Goal: Information Seeking & Learning: Check status

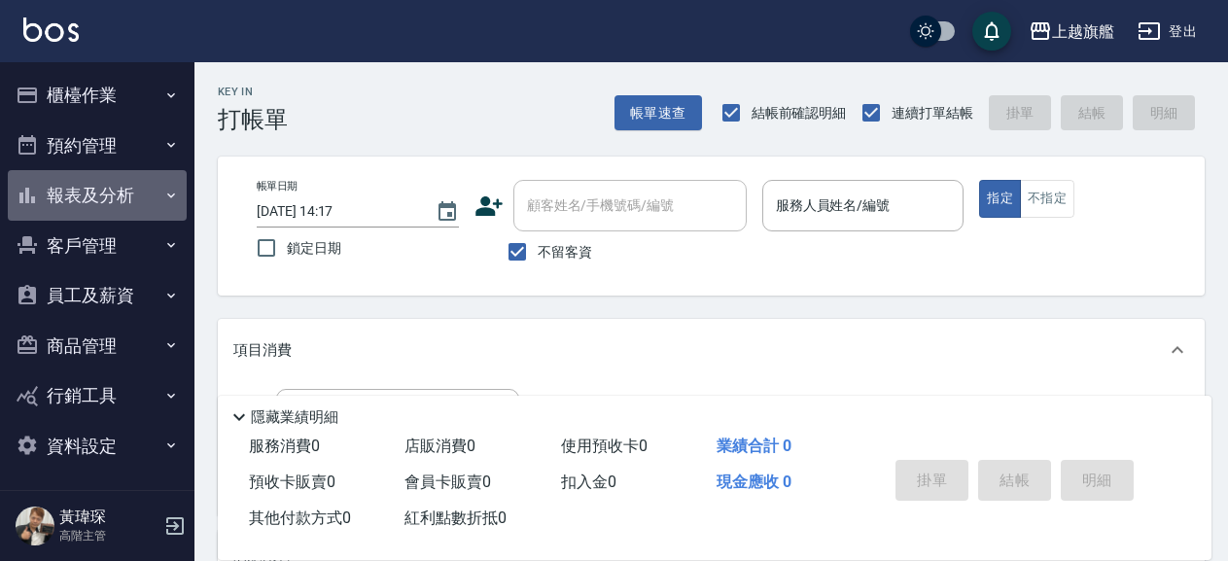
click at [96, 187] on button "報表及分析" at bounding box center [97, 195] width 179 height 51
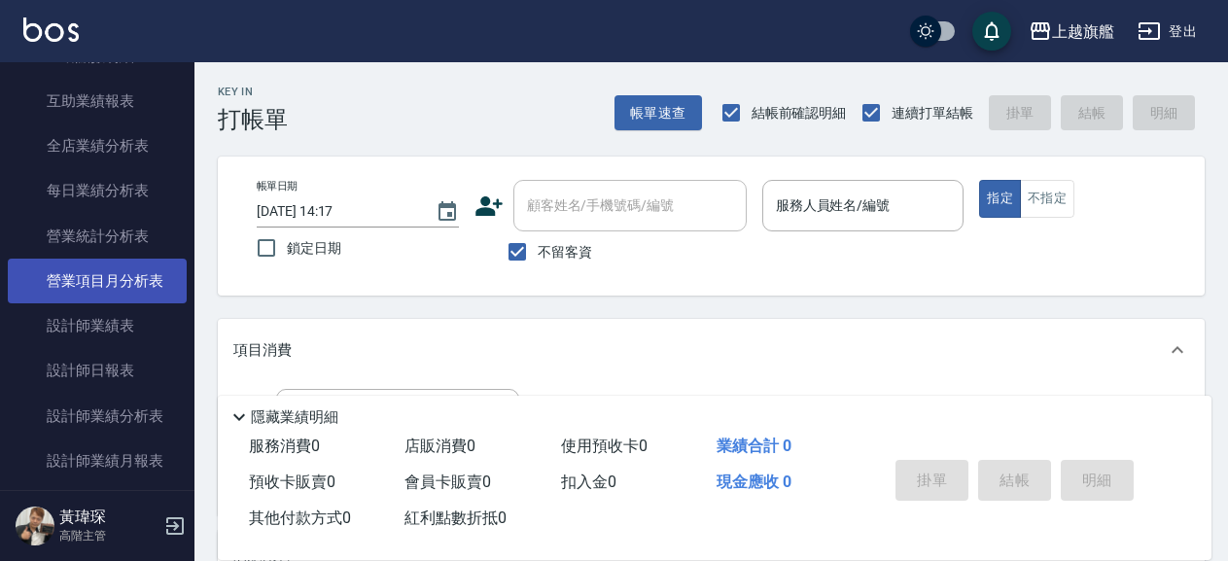
scroll to position [665, 0]
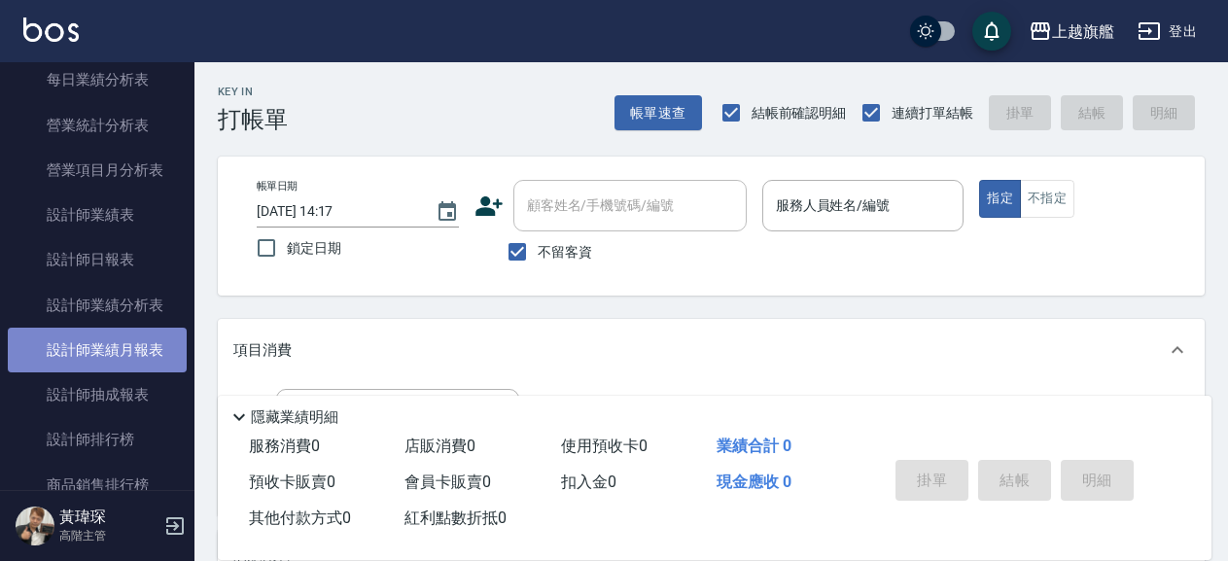
click at [122, 372] on link "設計師業績月報表" at bounding box center [97, 350] width 179 height 45
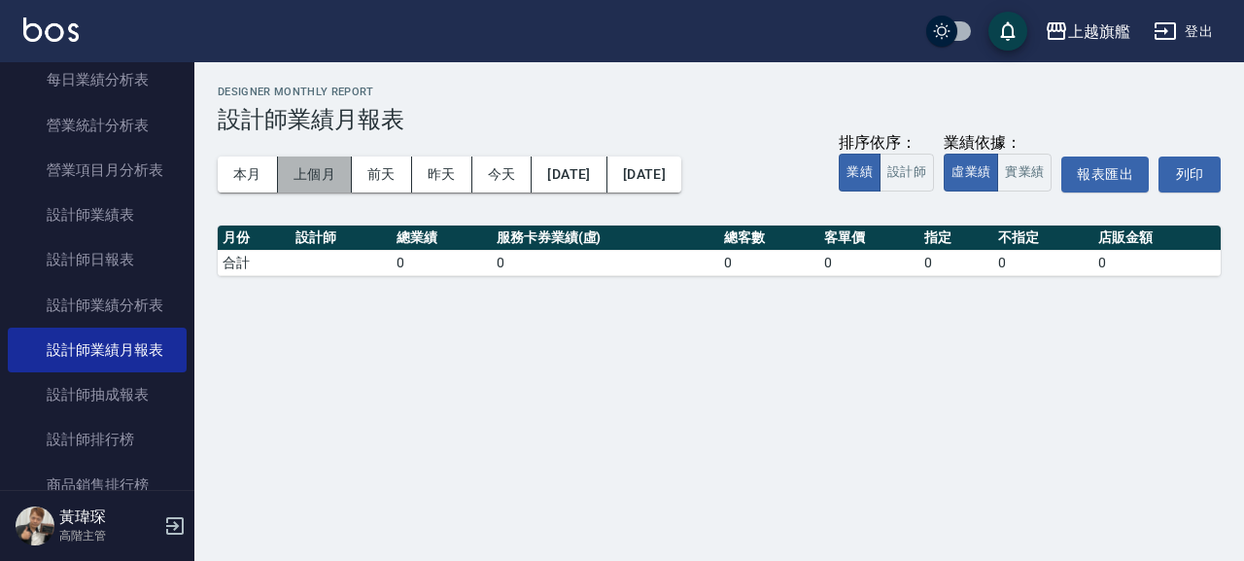
click at [331, 179] on button "上個月" at bounding box center [315, 174] width 74 height 36
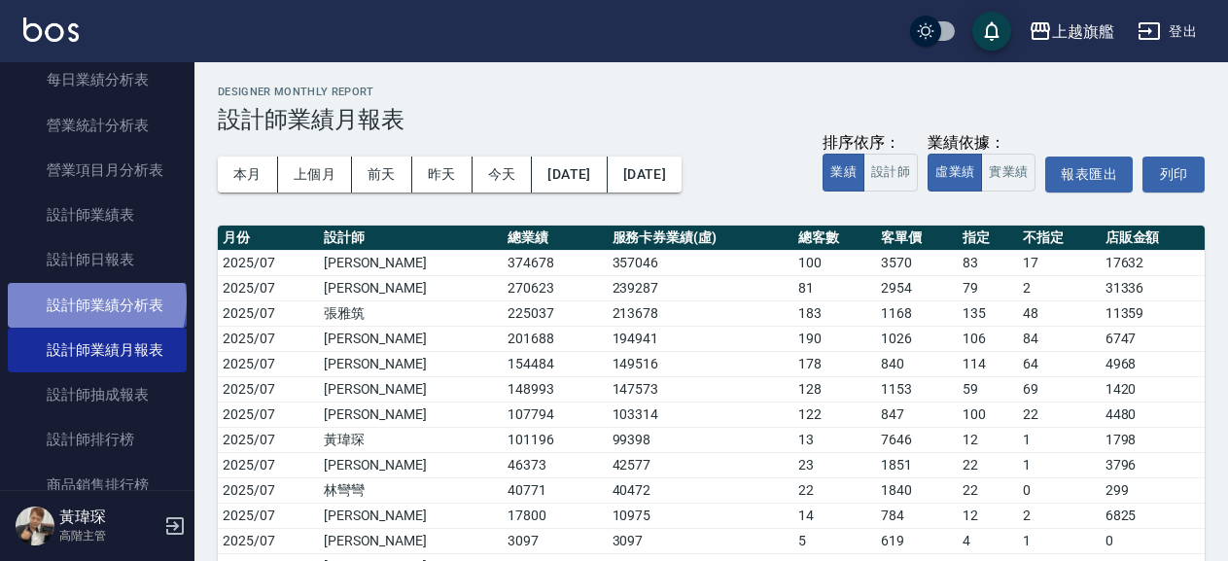
click at [86, 327] on link "設計師業績分析表" at bounding box center [97, 305] width 179 height 45
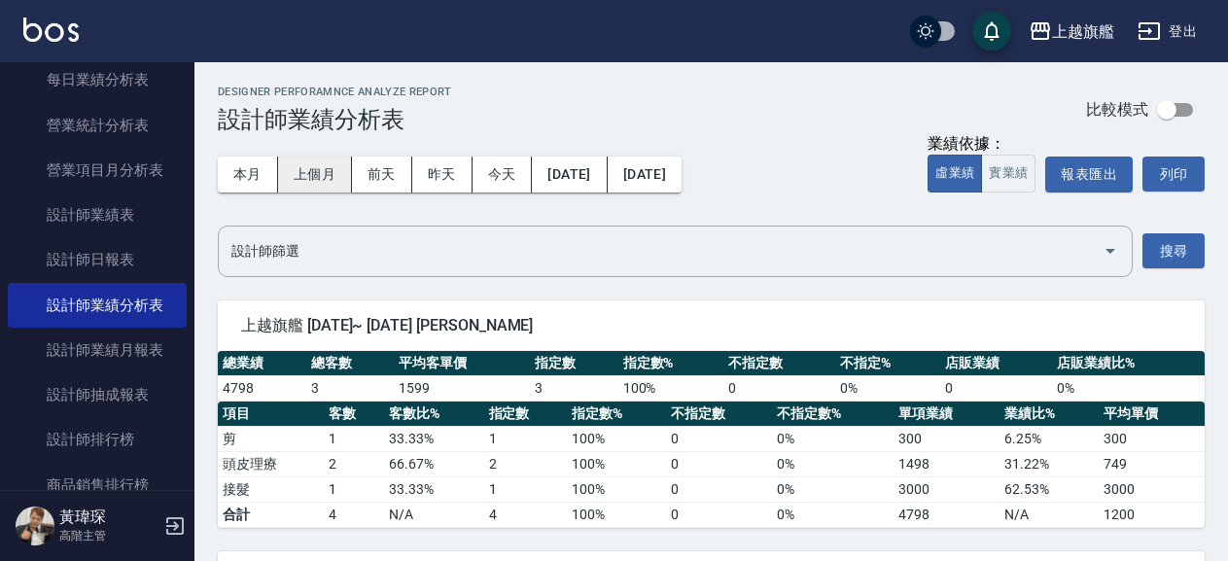
click at [330, 164] on button "上個月" at bounding box center [315, 174] width 74 height 36
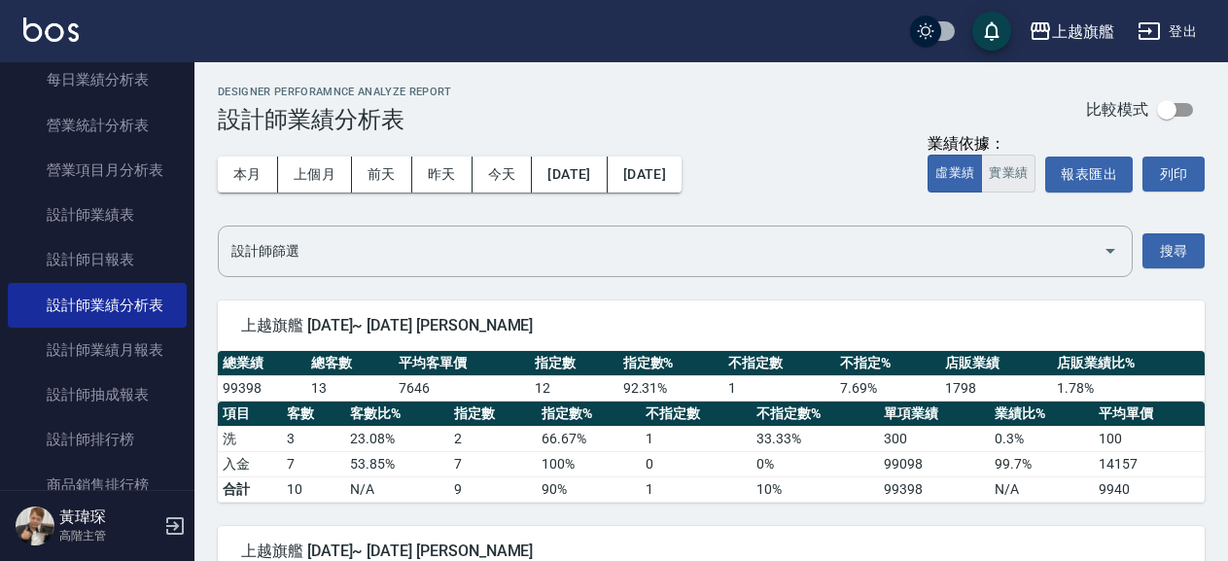
click at [990, 180] on button "實業績" at bounding box center [1008, 174] width 54 height 38
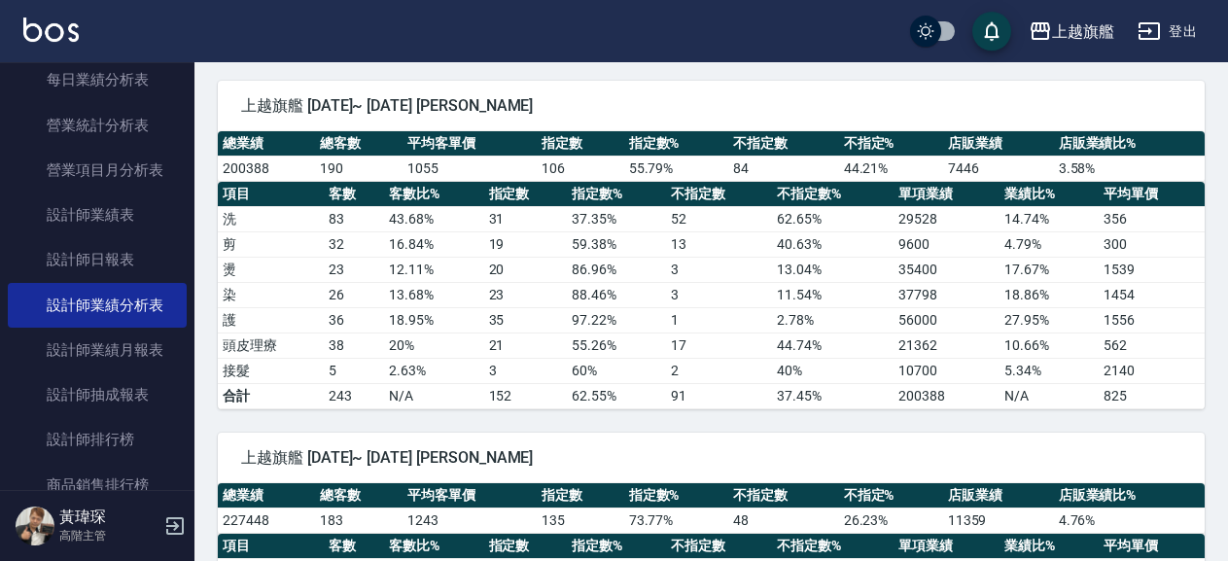
scroll to position [2834, 0]
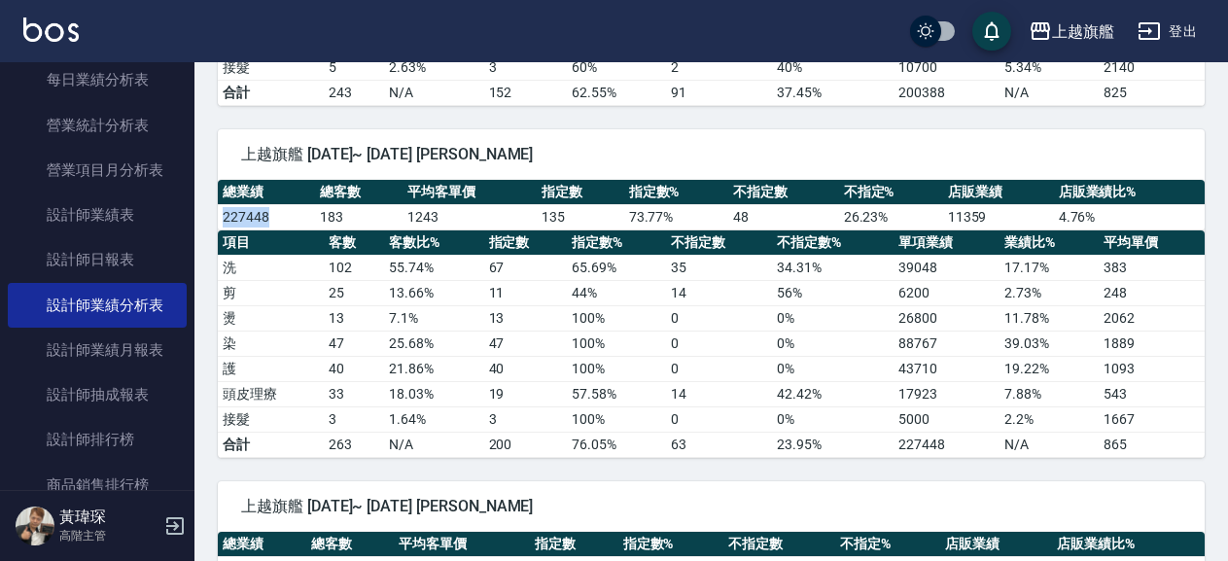
drag, startPoint x: 271, startPoint y: 214, endPoint x: 219, endPoint y: 216, distance: 52.5
click at [219, 216] on td "227448" at bounding box center [266, 216] width 97 height 25
copy td "227448"
drag, startPoint x: 879, startPoint y: 323, endPoint x: 946, endPoint y: 321, distance: 67.1
click at [946, 321] on tr "燙 13 7.1 % 13 100 % 0 0 % 26800 11.78 % 2062" at bounding box center [711, 317] width 987 height 25
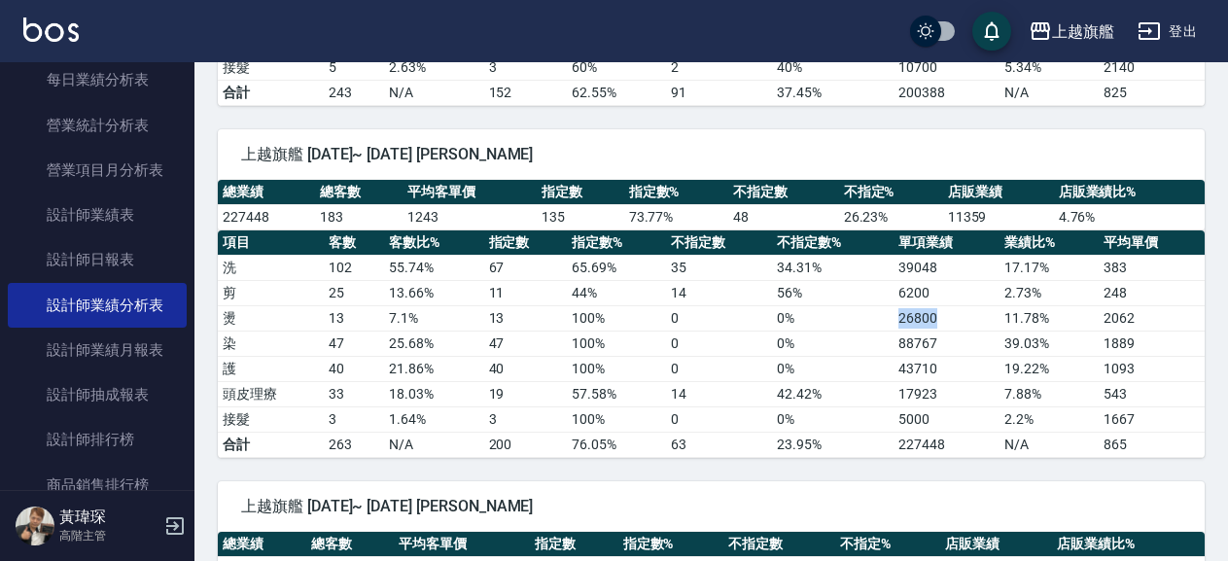
copy tr "26800"
drag, startPoint x: 859, startPoint y: 334, endPoint x: 936, endPoint y: 344, distance: 77.4
click at [936, 344] on tr "染 47 25.68 % 47 100 % 0 0 % 88767 39.03 % 1889" at bounding box center [711, 342] width 987 height 25
copy tr "88767"
drag, startPoint x: 882, startPoint y: 360, endPoint x: 941, endPoint y: 370, distance: 60.2
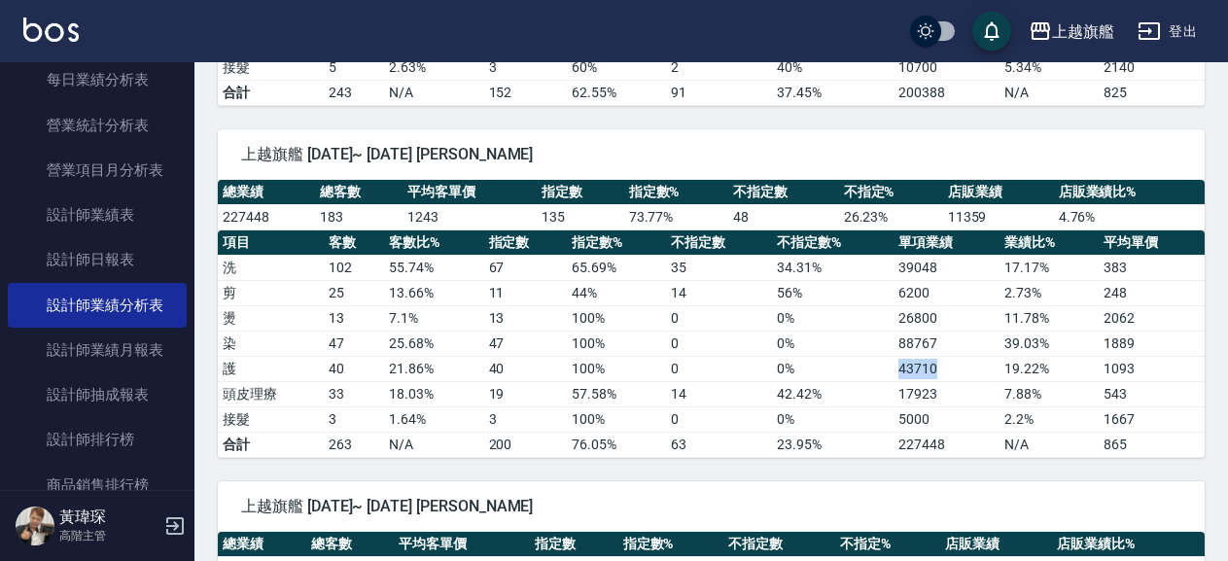
click at [941, 370] on tr "護 40 21.86 % 40 100 % 0 0 % 43710 19.22 % 1093" at bounding box center [711, 368] width 987 height 25
copy tr "43710"
drag, startPoint x: 865, startPoint y: 397, endPoint x: 943, endPoint y: 394, distance: 77.8
click at [943, 394] on tr "頭皮理療 33 18.03 % 19 57.58 % 14 42.42 % 17923 7.88 % 543" at bounding box center [711, 393] width 987 height 25
copy tr "17923"
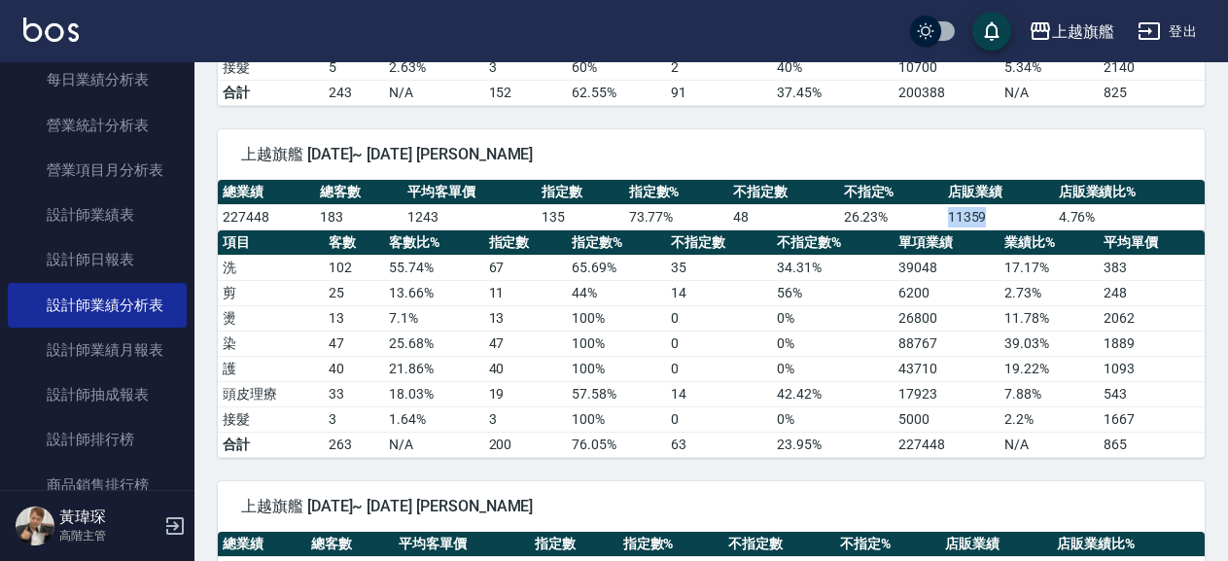
drag, startPoint x: 942, startPoint y: 213, endPoint x: 987, endPoint y: 215, distance: 44.8
click at [987, 215] on tr "227448 183 1243 135 73.77 % 48 26.23 % 11359 4.76 %" at bounding box center [711, 216] width 987 height 25
copy tr "11359"
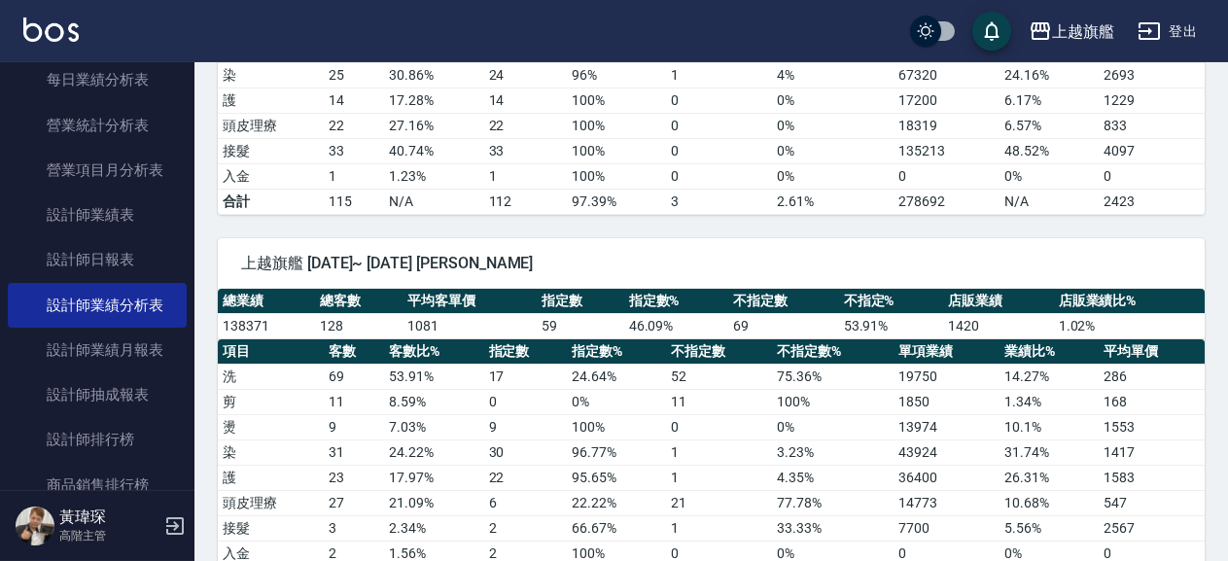
scroll to position [1995, 0]
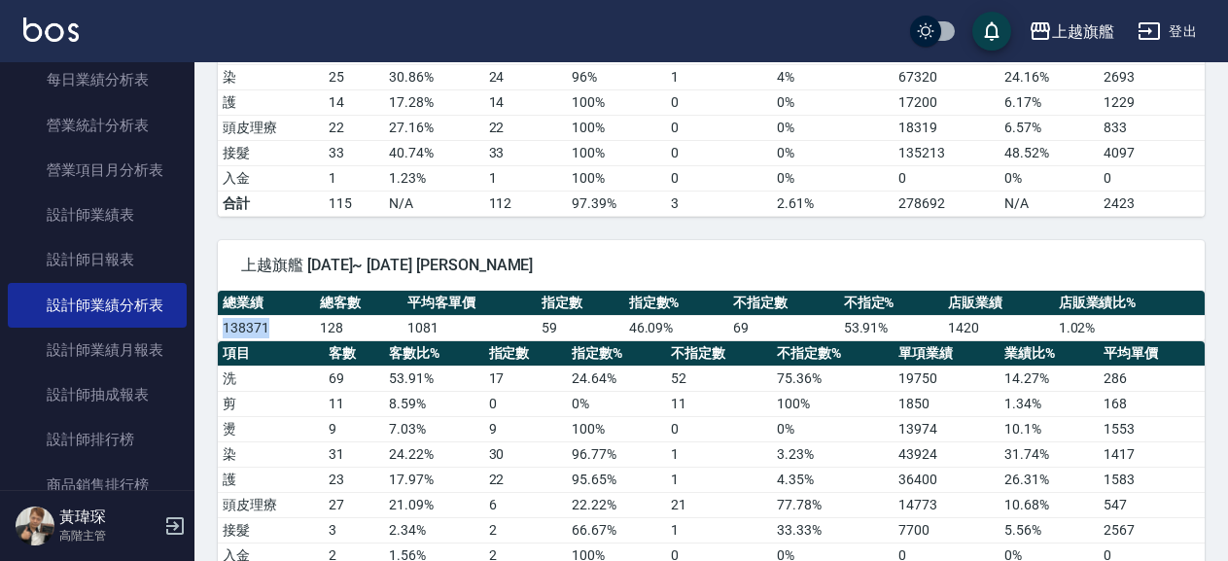
drag, startPoint x: 276, startPoint y: 329, endPoint x: 205, endPoint y: 327, distance: 71.0
click at [218, 327] on div "總業績 總客數 平均客單價 指定數 指定數% 不指定數 不指定% 店販業績 店販業績比% 138371 128 1081 59 46.09 % 69 53.9…" at bounding box center [711, 316] width 987 height 51
drag, startPoint x: 877, startPoint y: 422, endPoint x: 949, endPoint y: 433, distance: 72.7
click at [949, 433] on tr "燙 9 7.03 % 9 100 % 0 0 % 13974 10.1 % 1553" at bounding box center [711, 428] width 987 height 25
drag, startPoint x: 277, startPoint y: 324, endPoint x: 219, endPoint y: 332, distance: 59.0
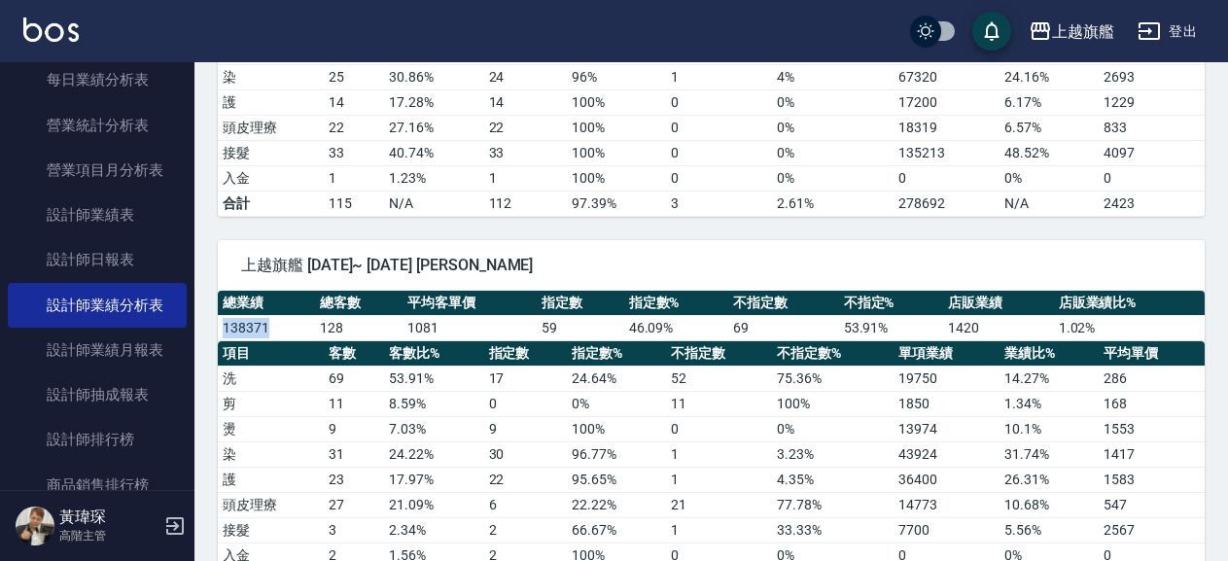
click at [219, 332] on td "138371" at bounding box center [266, 327] width 97 height 25
copy td "138371"
drag, startPoint x: 324, startPoint y: 321, endPoint x: 350, endPoint y: 329, distance: 27.4
click at [350, 329] on td "128" at bounding box center [358, 327] width 87 height 25
drag, startPoint x: 352, startPoint y: 329, endPoint x: 318, endPoint y: 330, distance: 34.1
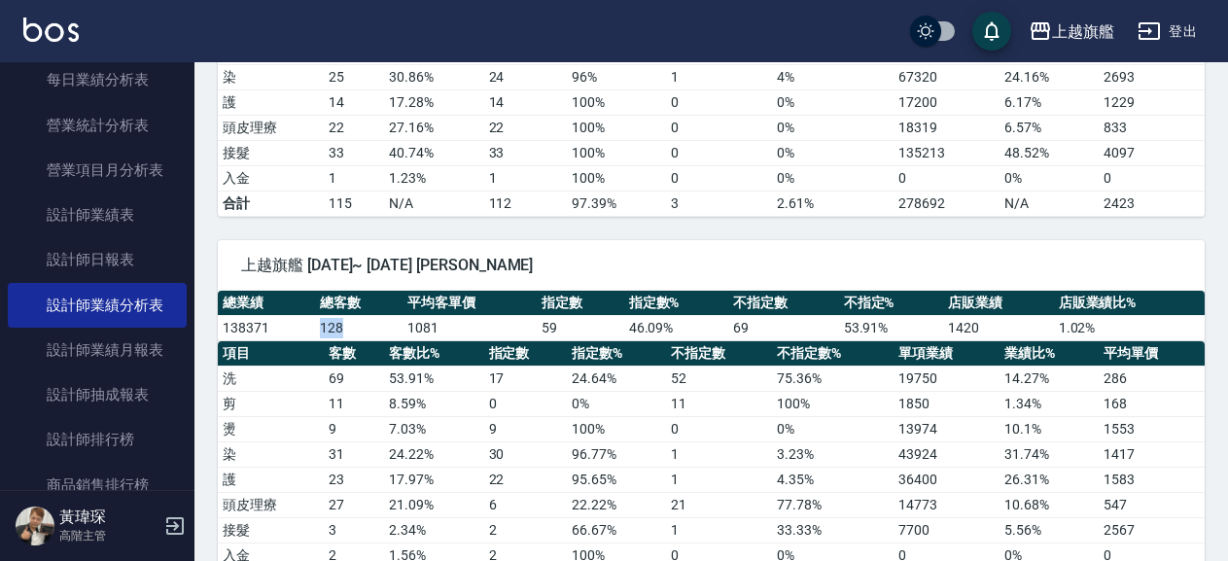
click at [318, 330] on td "128" at bounding box center [358, 327] width 87 height 25
copy td "128"
drag, startPoint x: 539, startPoint y: 324, endPoint x: 561, endPoint y: 329, distance: 21.9
click at [561, 329] on td "59" at bounding box center [580, 327] width 87 height 25
copy td "59"
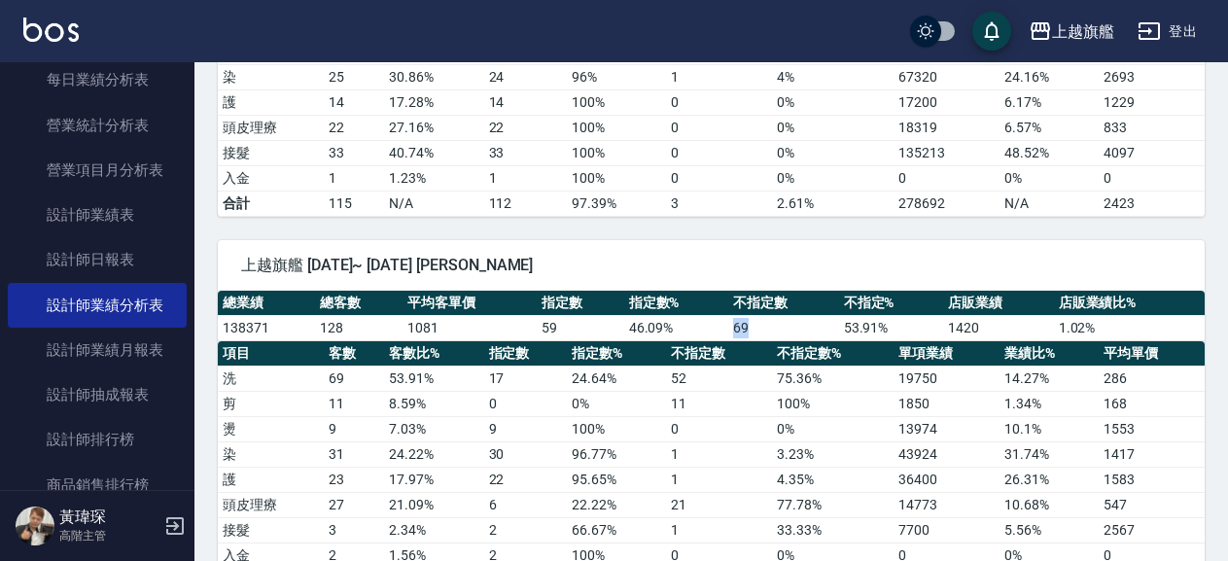
drag, startPoint x: 735, startPoint y: 329, endPoint x: 747, endPoint y: 329, distance: 11.7
click at [747, 329] on td "69" at bounding box center [783, 327] width 111 height 25
copy td "69"
click at [681, 402] on td "11" at bounding box center [719, 403] width 106 height 25
drag, startPoint x: 402, startPoint y: 323, endPoint x: 447, endPoint y: 326, distance: 44.8
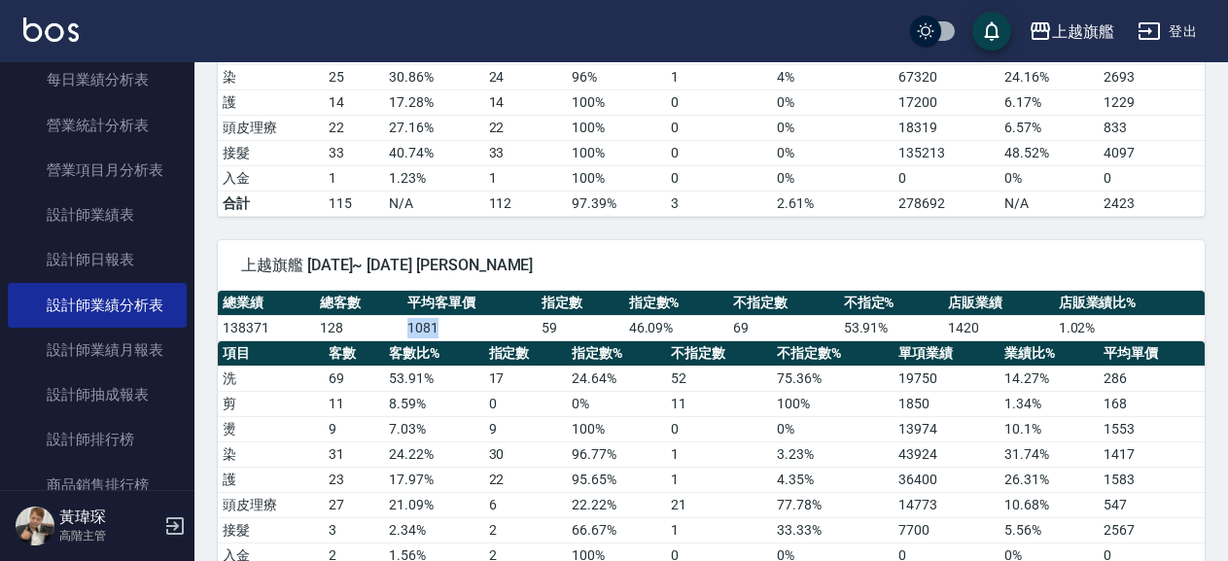
click at [447, 326] on td "1081" at bounding box center [469, 327] width 134 height 25
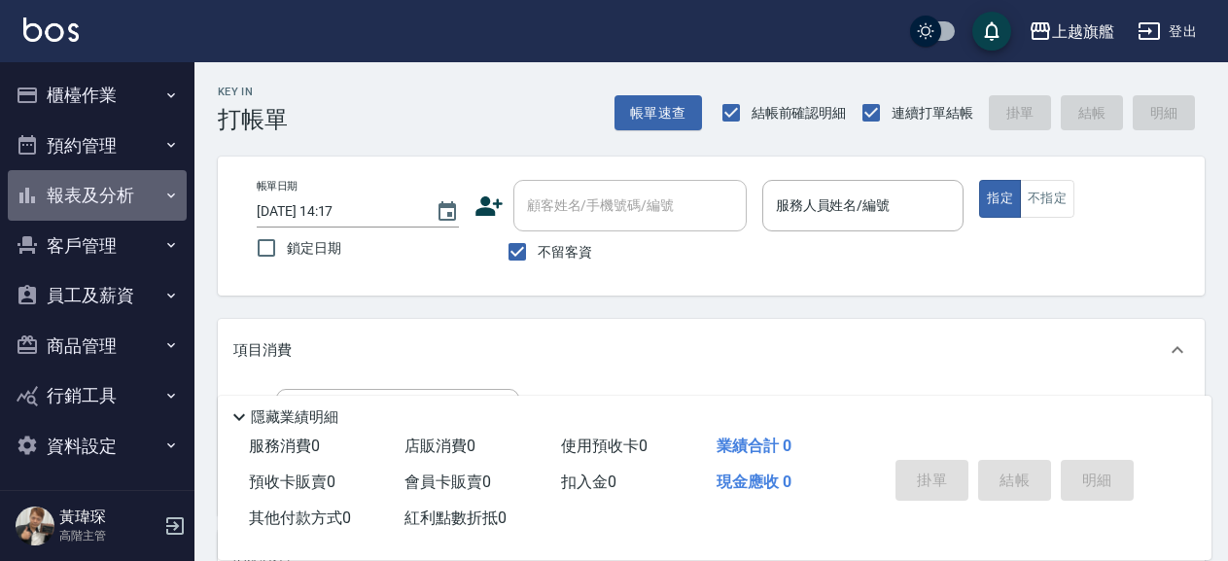
click at [105, 197] on button "報表及分析" at bounding box center [97, 195] width 179 height 51
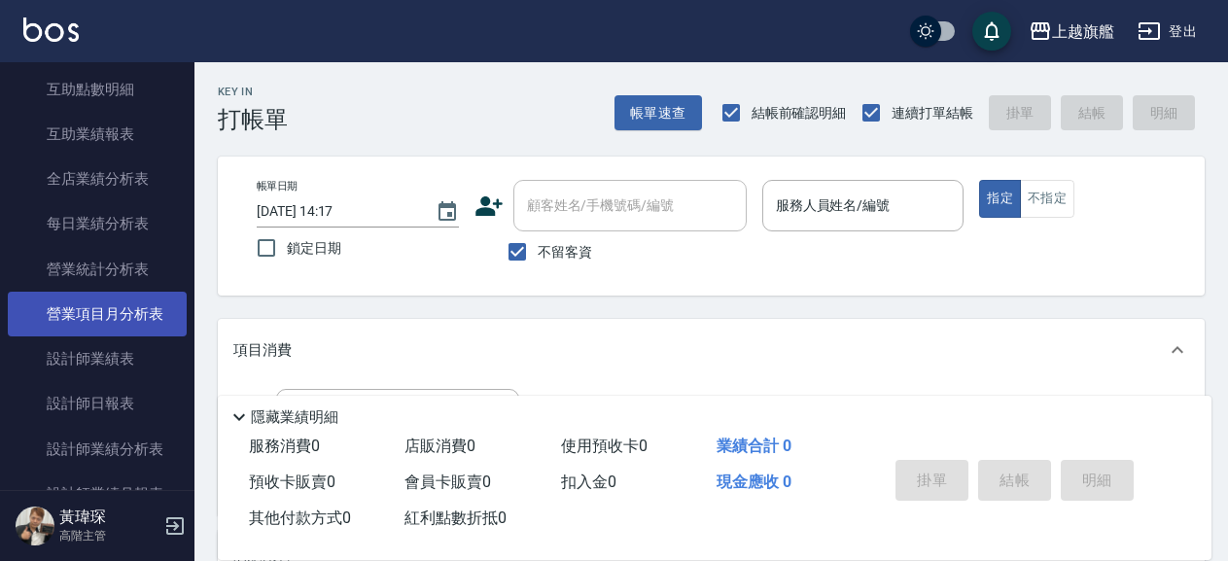
scroll to position [554, 0]
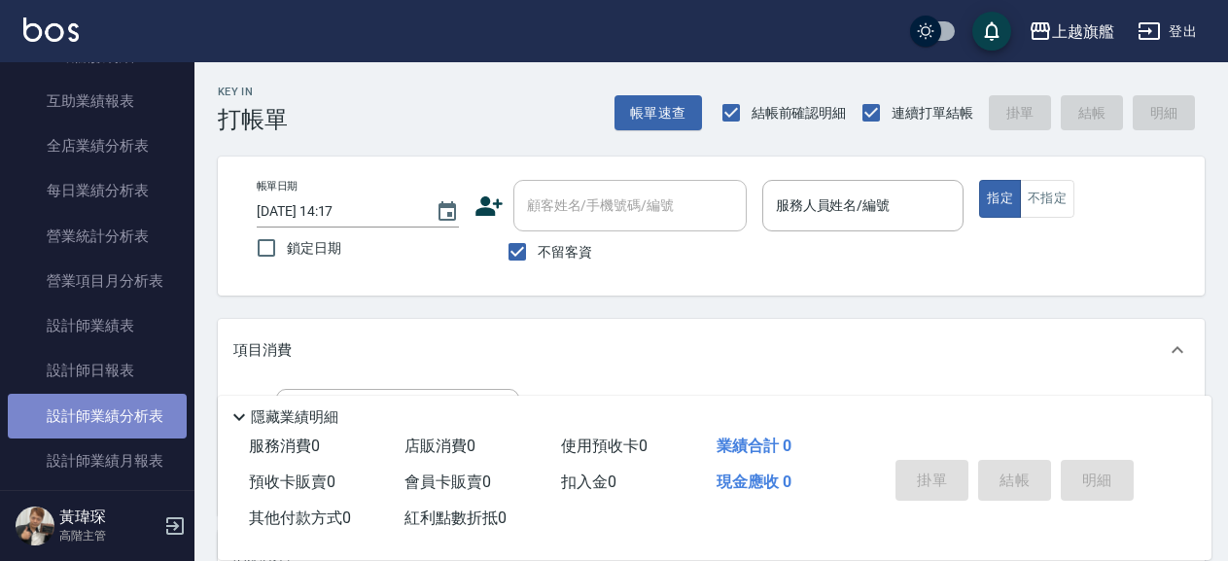
click at [91, 434] on link "設計師業績分析表" at bounding box center [97, 416] width 179 height 45
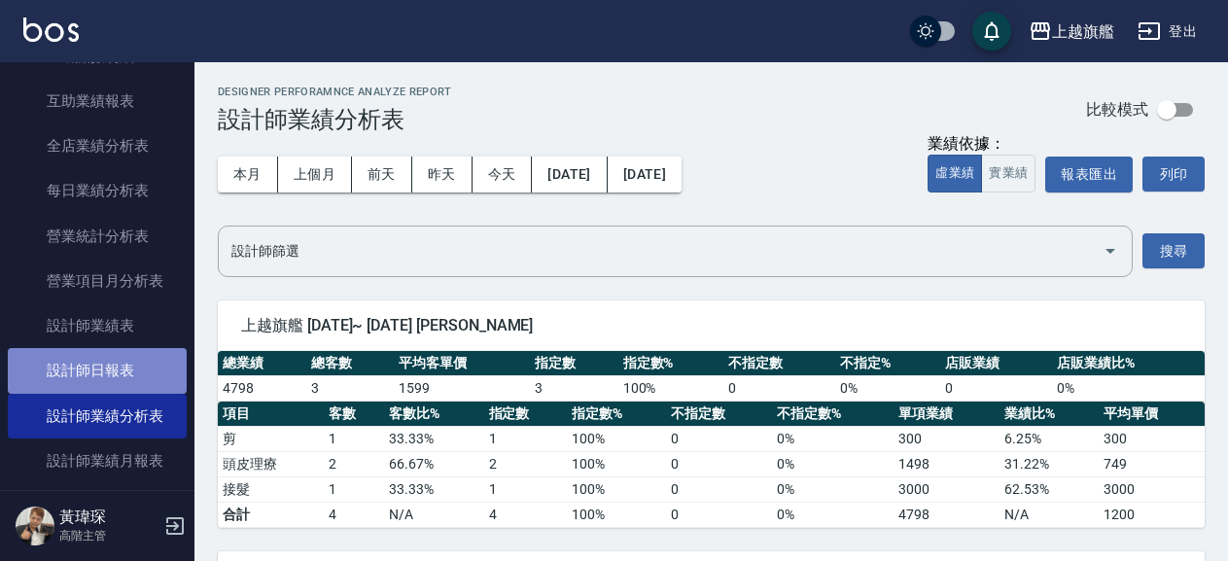
click at [122, 393] on link "設計師日報表" at bounding box center [97, 370] width 179 height 45
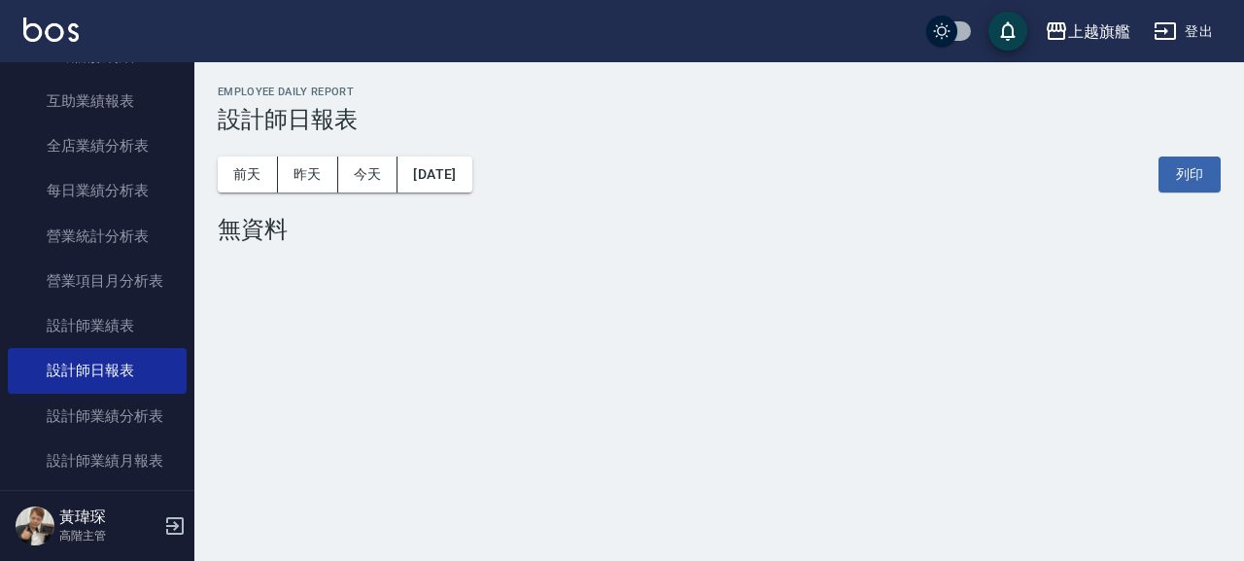
click at [471, 165] on button "[DATE]" at bounding box center [435, 174] width 74 height 36
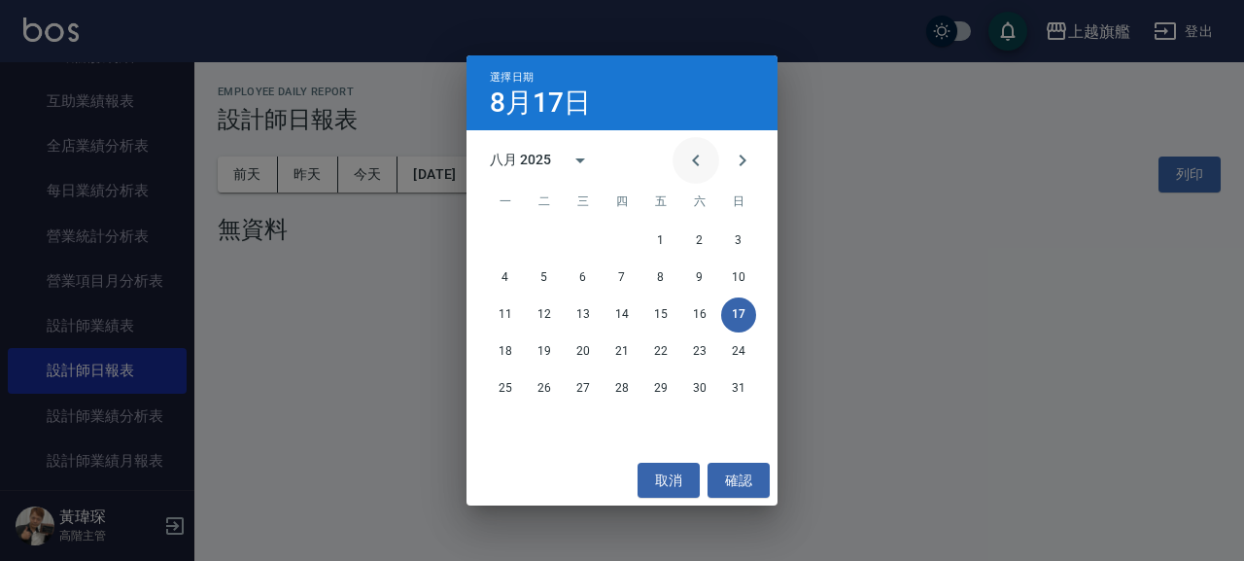
click at [695, 157] on icon "Previous month" at bounding box center [695, 161] width 7 height 12
click at [616, 387] on button "31" at bounding box center [622, 388] width 35 height 35
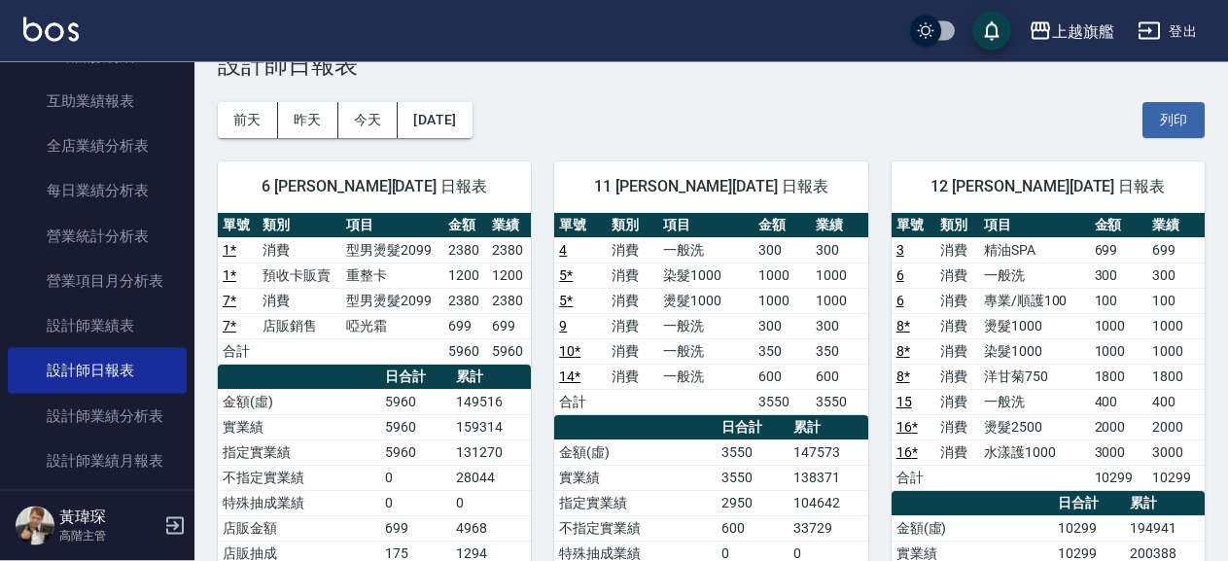
scroll to position [105, 0]
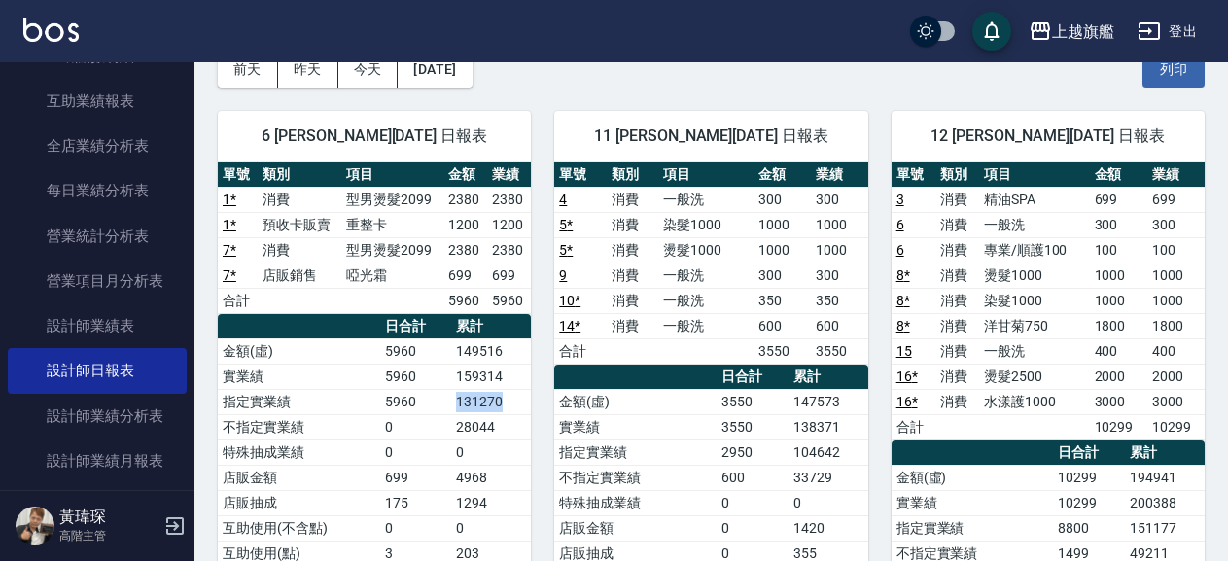
drag, startPoint x: 457, startPoint y: 398, endPoint x: 514, endPoint y: 406, distance: 58.0
click at [514, 406] on td "131270" at bounding box center [491, 401] width 80 height 25
copy td "131270"
drag, startPoint x: 439, startPoint y: 433, endPoint x: 506, endPoint y: 421, distance: 68.1
click at [506, 421] on tr "不指定實業績 0 28044" at bounding box center [374, 426] width 313 height 25
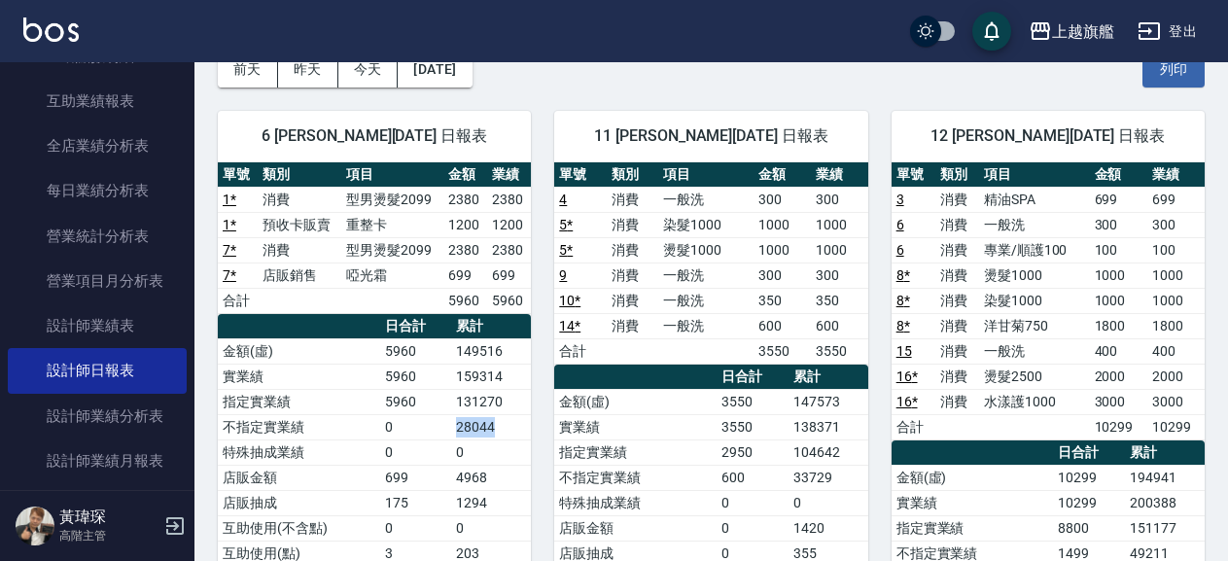
copy tr "28044"
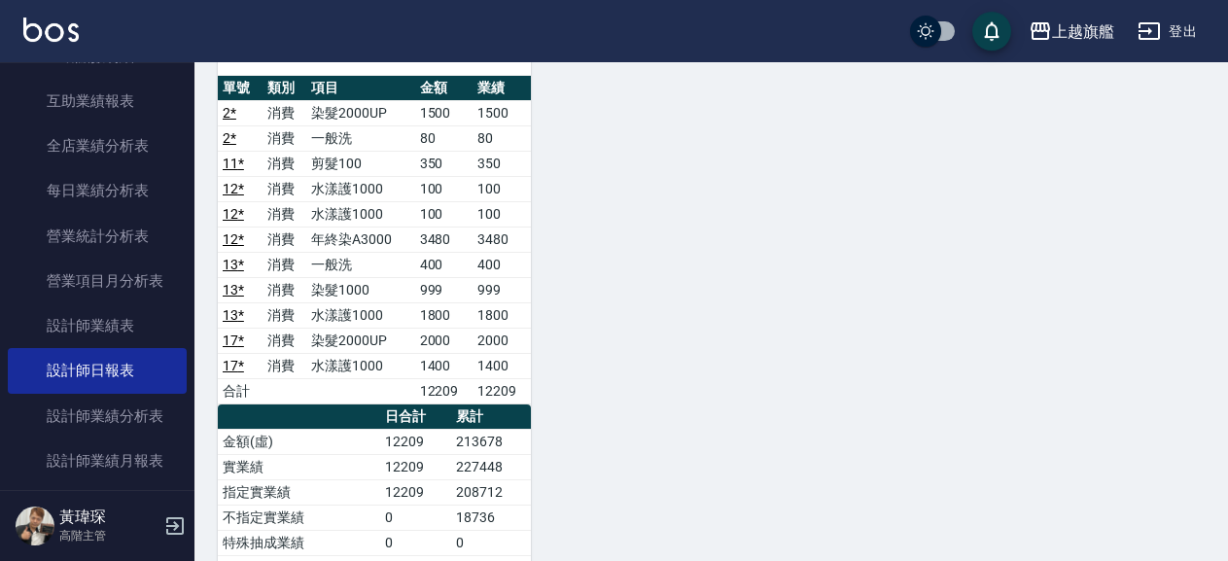
scroll to position [1050, 0]
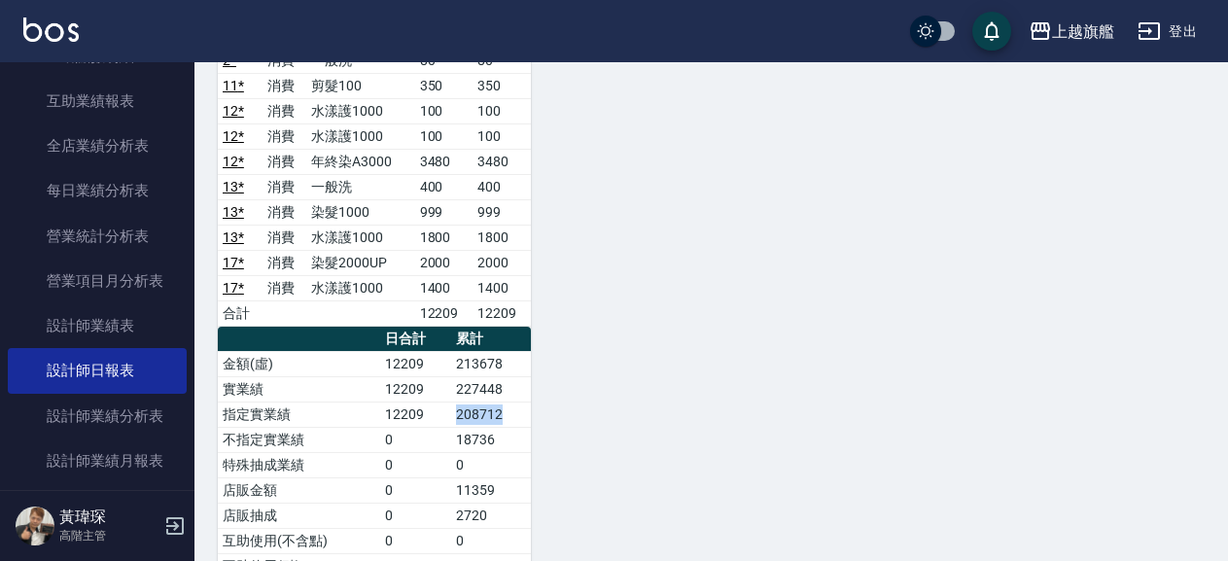
drag, startPoint x: 446, startPoint y: 411, endPoint x: 502, endPoint y: 411, distance: 55.4
click at [514, 421] on tr "指定實業績 12209 208712" at bounding box center [374, 413] width 313 height 25
copy tr "208712"
drag, startPoint x: 443, startPoint y: 432, endPoint x: 498, endPoint y: 442, distance: 55.5
click at [498, 442] on tr "不指定實業績 0 18736" at bounding box center [374, 439] width 313 height 25
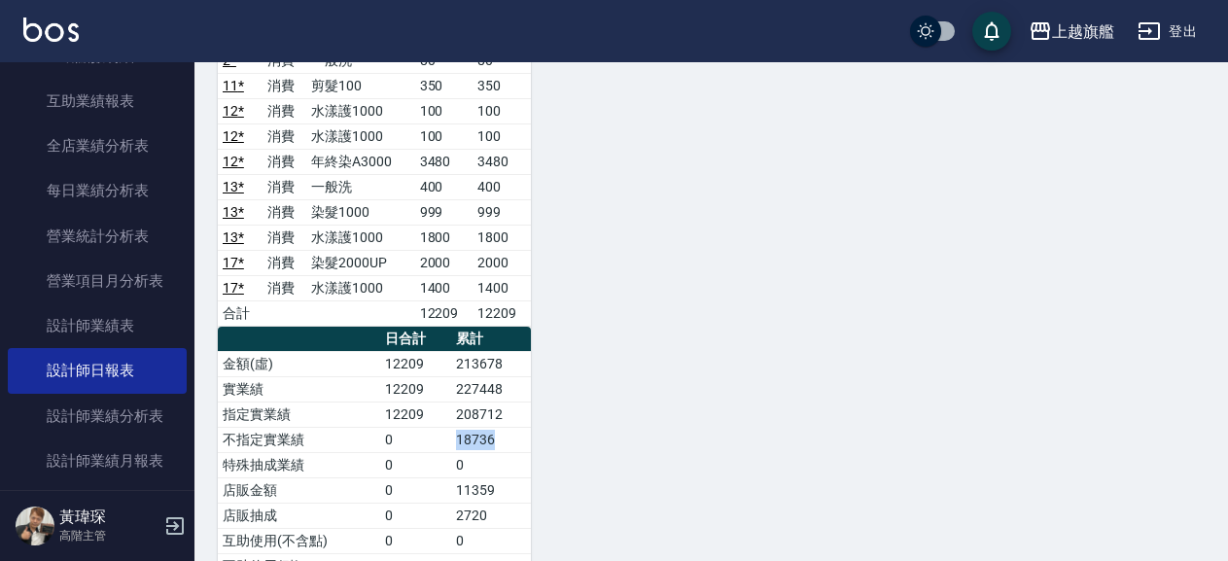
copy tr "18736"
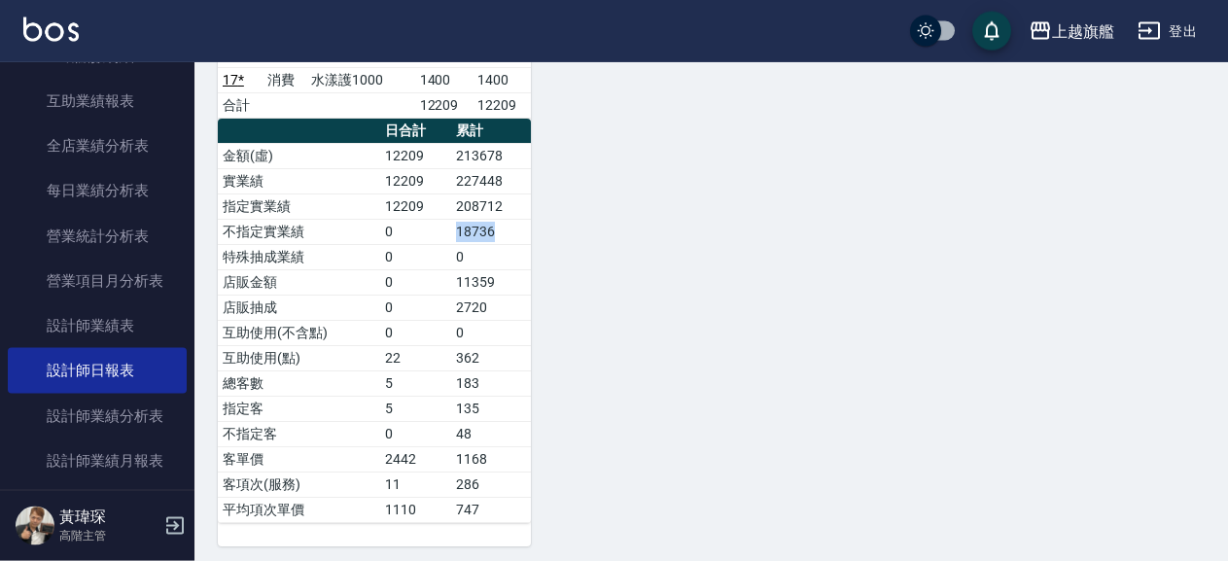
scroll to position [1260, 0]
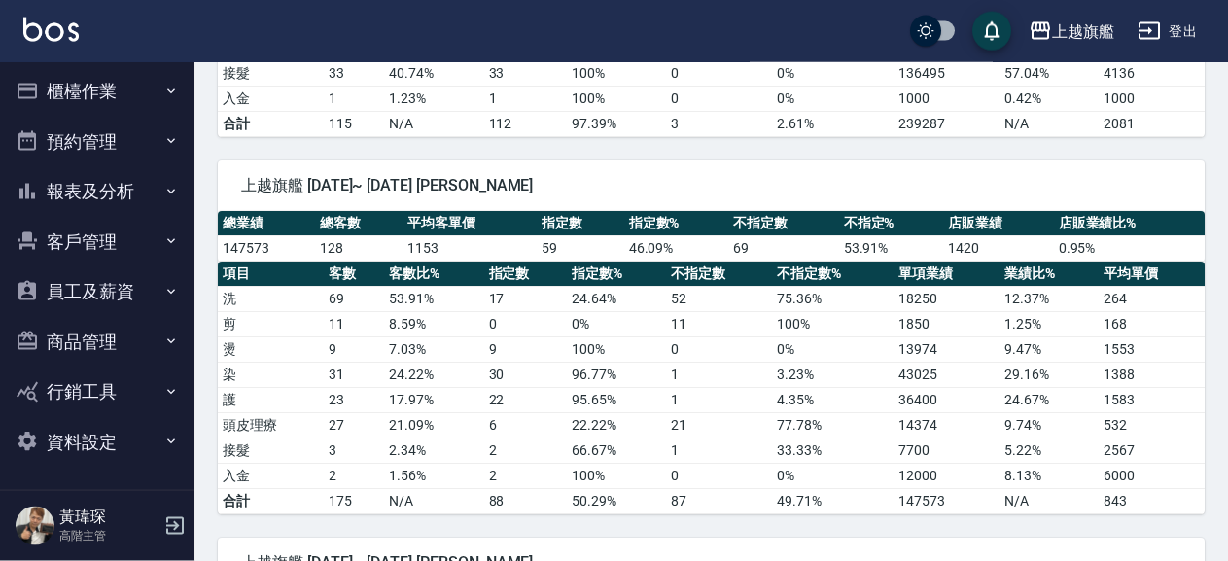
scroll to position [1995, 0]
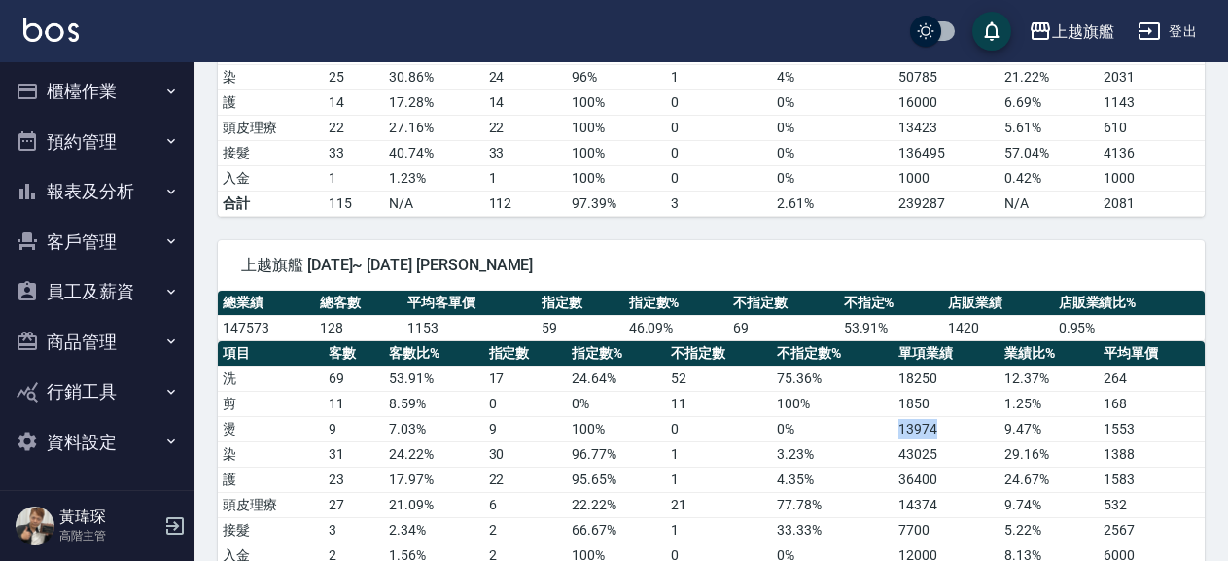
drag, startPoint x: 884, startPoint y: 433, endPoint x: 938, endPoint y: 432, distance: 54.4
click at [938, 432] on tr "燙 9 7.03 % 9 100 % 0 0 % 13974 9.47 % 1553" at bounding box center [711, 428] width 987 height 25
copy tr "13974"
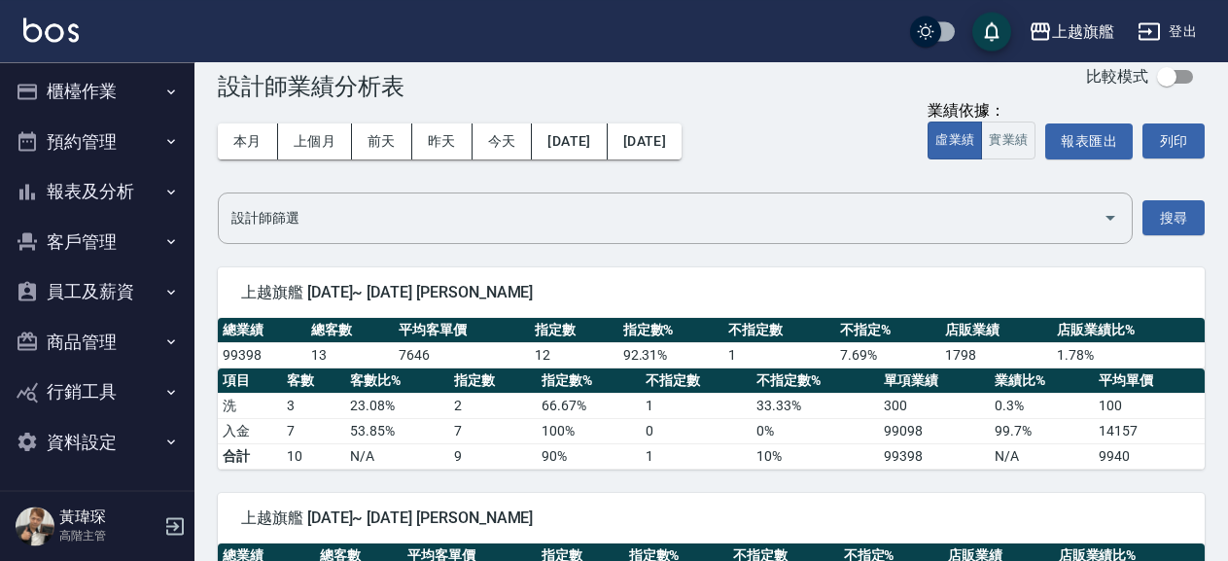
scroll to position [0, 0]
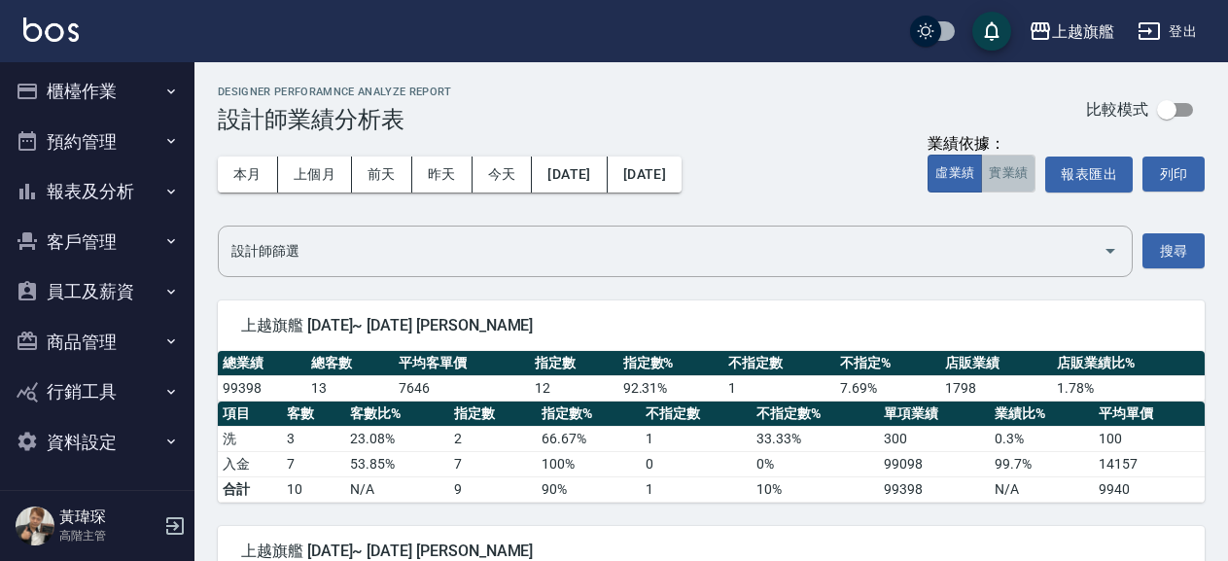
click at [999, 180] on button "實業績" at bounding box center [1008, 174] width 54 height 38
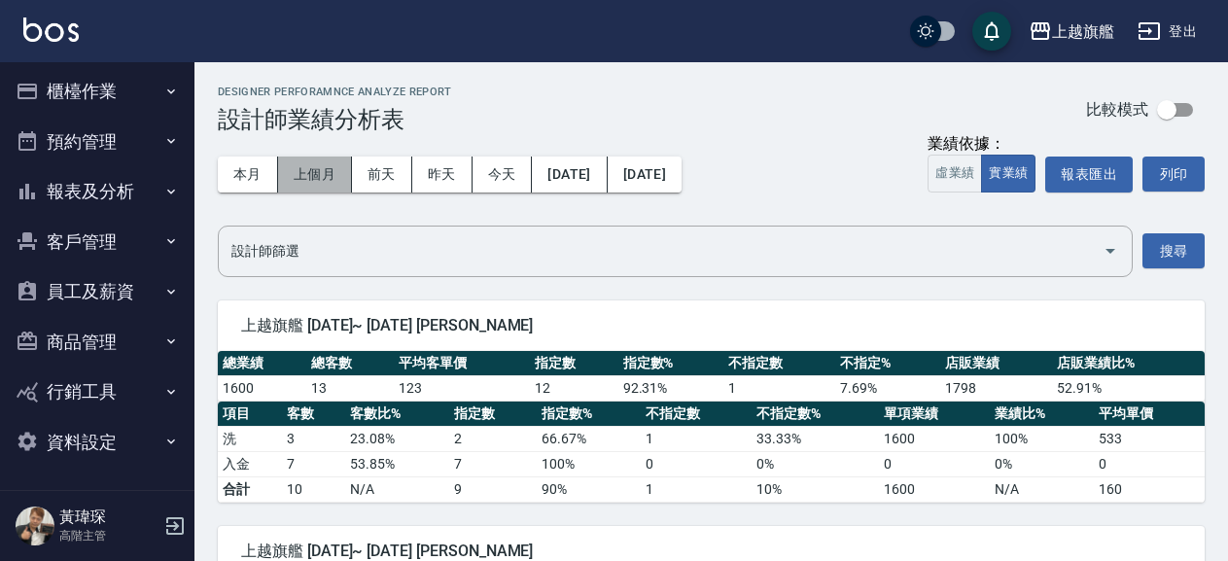
click at [330, 174] on button "上個月" at bounding box center [315, 174] width 74 height 36
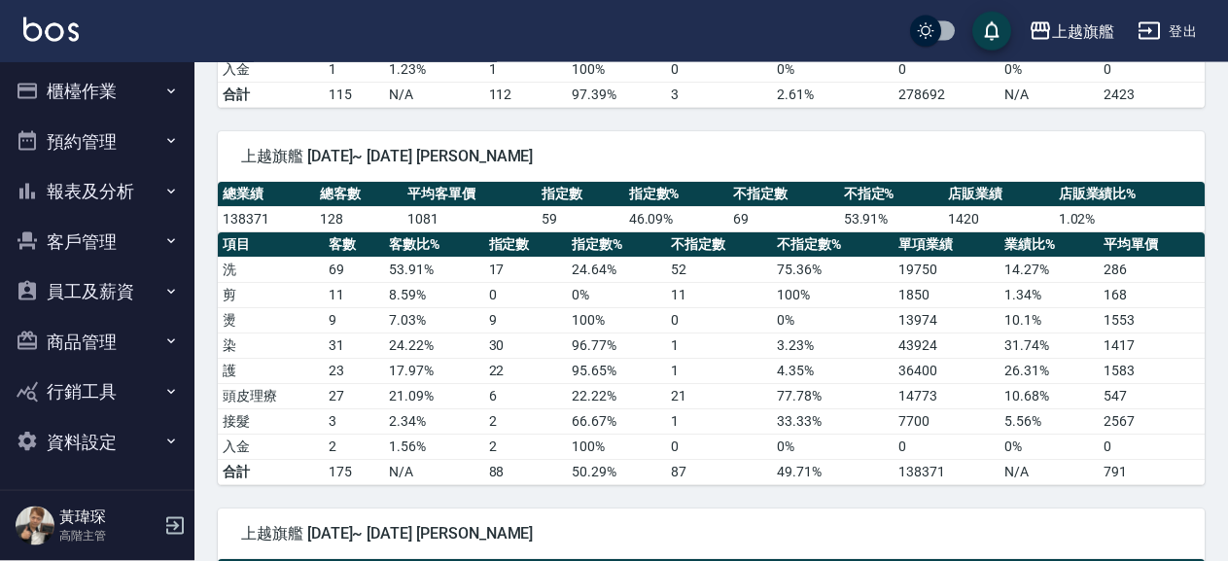
scroll to position [2100, 0]
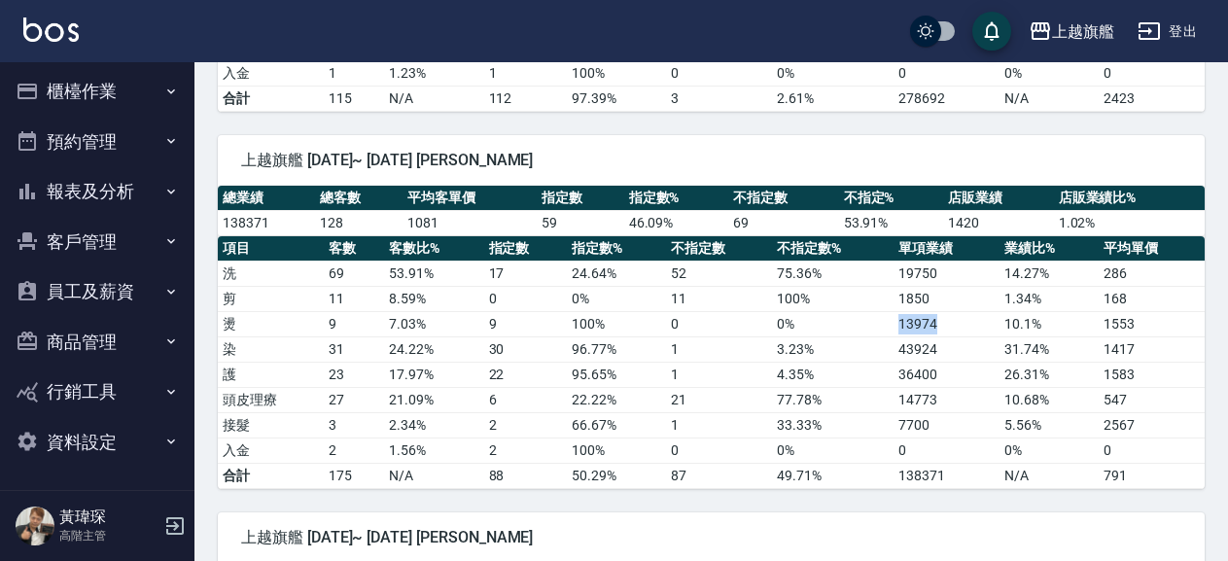
drag, startPoint x: 873, startPoint y: 331, endPoint x: 953, endPoint y: 333, distance: 79.7
click at [953, 333] on tr "燙 9 7.03 % 9 100 % 0 0 % 13974 10.1 % 1553" at bounding box center [711, 323] width 987 height 25
copy tr "13974"
drag, startPoint x: 911, startPoint y: 352, endPoint x: 955, endPoint y: 352, distance: 43.7
click at [955, 352] on tr "染 31 24.22 % 30 96.77 % 1 3.23 % 43924 31.74 % 1417" at bounding box center [711, 348] width 987 height 25
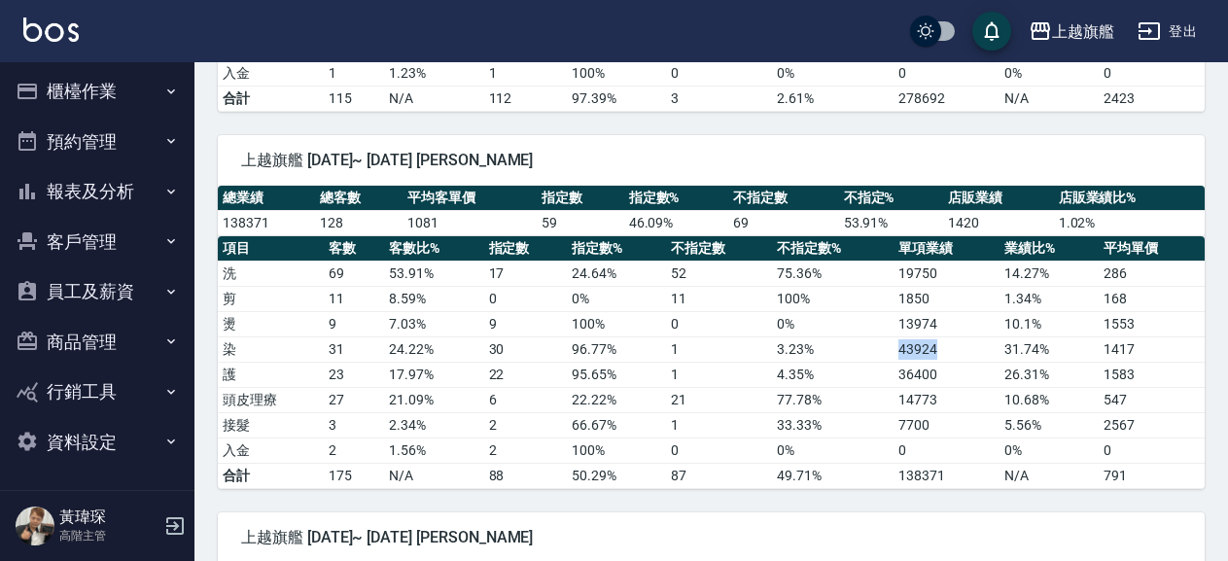
copy tr "43924"
drag, startPoint x: 892, startPoint y: 374, endPoint x: 953, endPoint y: 373, distance: 60.3
click at [953, 373] on tr "護 23 17.97 % 22 95.65 % 1 4.35 % 36400 26.31 % 1583" at bounding box center [711, 374] width 987 height 25
copy tr "36400"
drag, startPoint x: 866, startPoint y: 400, endPoint x: 941, endPoint y: 402, distance: 74.9
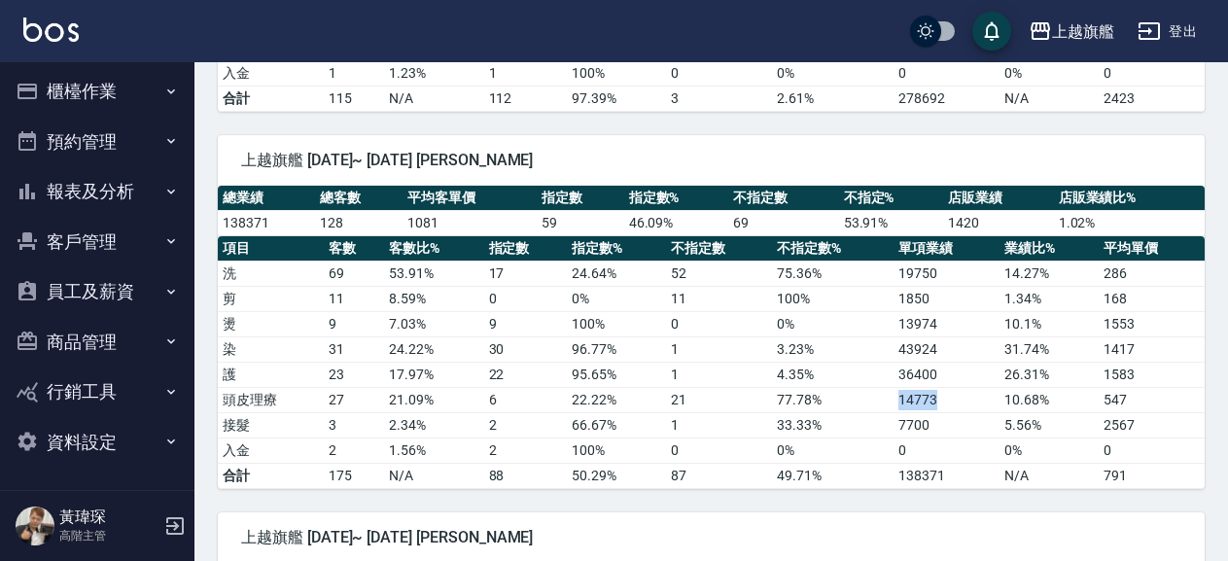
click at [941, 402] on tr "頭皮理療 27 21.09 % 6 22.22 % 21 77.78 % 14773 10.68 % 547" at bounding box center [711, 399] width 987 height 25
copy tr "14773"
drag, startPoint x: 893, startPoint y: 417, endPoint x: 938, endPoint y: 421, distance: 44.9
click at [938, 421] on tr "接髮 3 2.34 % 2 66.67 % 1 33.33 % 7700 5.56 % 2567" at bounding box center [711, 424] width 987 height 25
copy tr "7700"
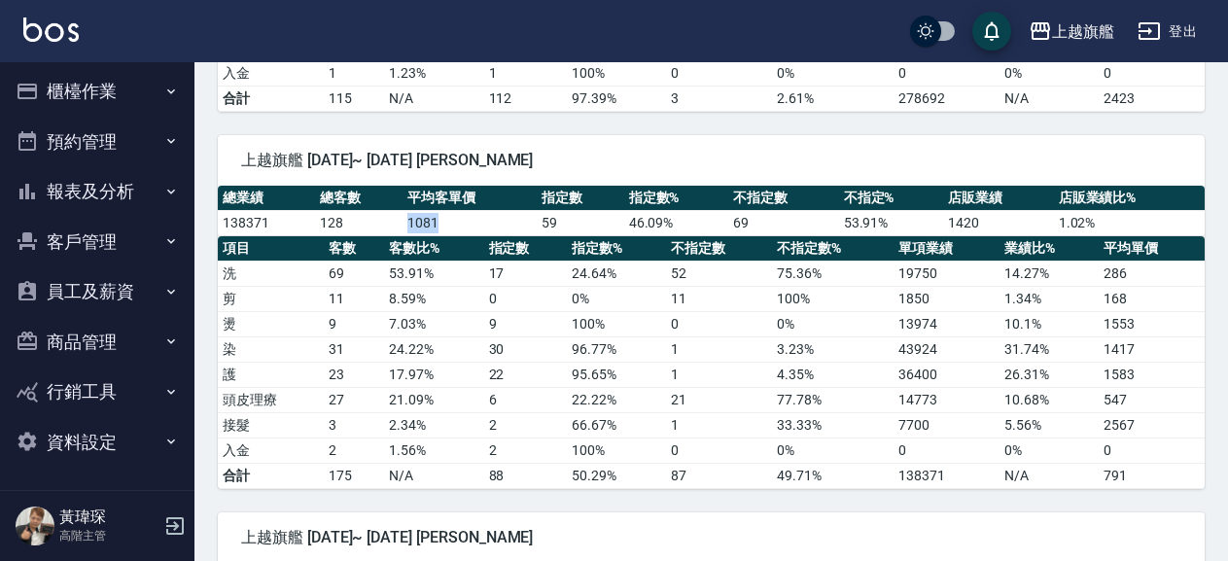
drag, startPoint x: 404, startPoint y: 224, endPoint x: 436, endPoint y: 224, distance: 32.1
click at [436, 224] on td "1081" at bounding box center [469, 222] width 134 height 25
copy td "1081"
drag, startPoint x: 307, startPoint y: 221, endPoint x: 350, endPoint y: 228, distance: 43.5
click at [352, 226] on tr "138371 128 1081 59 46.09 % 69 53.91 % 1420 1.02 %" at bounding box center [711, 222] width 987 height 25
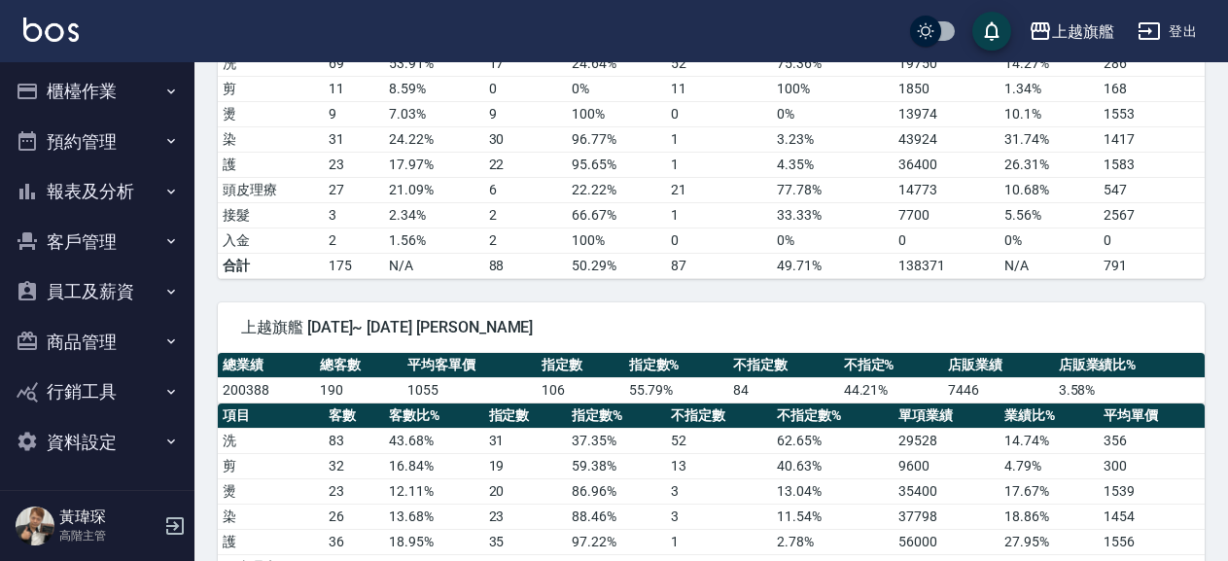
scroll to position [2415, 0]
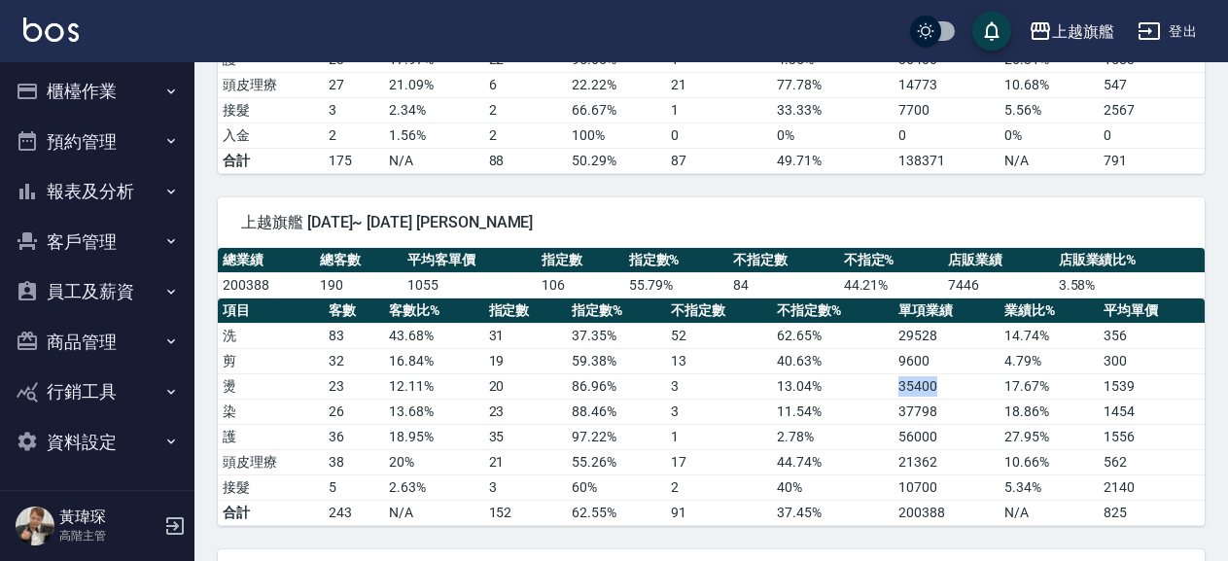
drag, startPoint x: 897, startPoint y: 389, endPoint x: 943, endPoint y: 381, distance: 46.3
click at [943, 381] on td "35400" at bounding box center [946, 385] width 106 height 25
copy td "35400"
drag, startPoint x: 882, startPoint y: 406, endPoint x: 940, endPoint y: 408, distance: 58.4
click at [940, 408] on tr "染 26 13.68 % 23 88.46 % 3 11.54 % 37798 18.86 % 1454" at bounding box center [711, 411] width 987 height 25
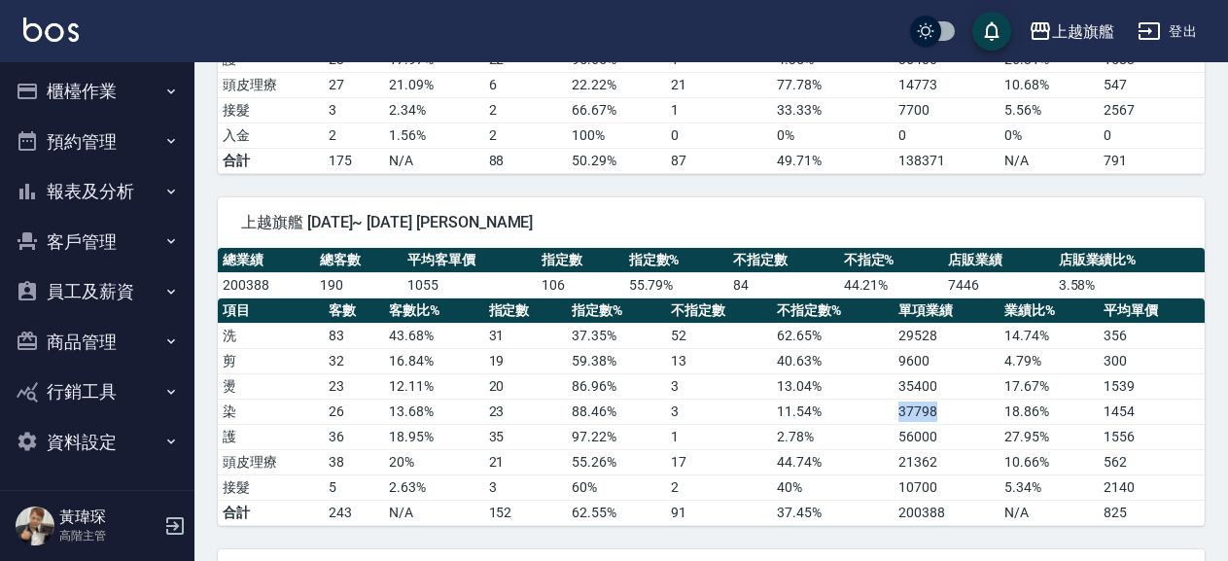
copy tr "37798"
drag, startPoint x: 861, startPoint y: 443, endPoint x: 948, endPoint y: 441, distance: 86.5
click at [948, 441] on tr "護 36 18.95 % 35 97.22 % 1 2.78 % 56000 27.95 % 1556" at bounding box center [711, 436] width 987 height 25
copy tr "56000"
drag, startPoint x: 873, startPoint y: 453, endPoint x: 938, endPoint y: 468, distance: 66.7
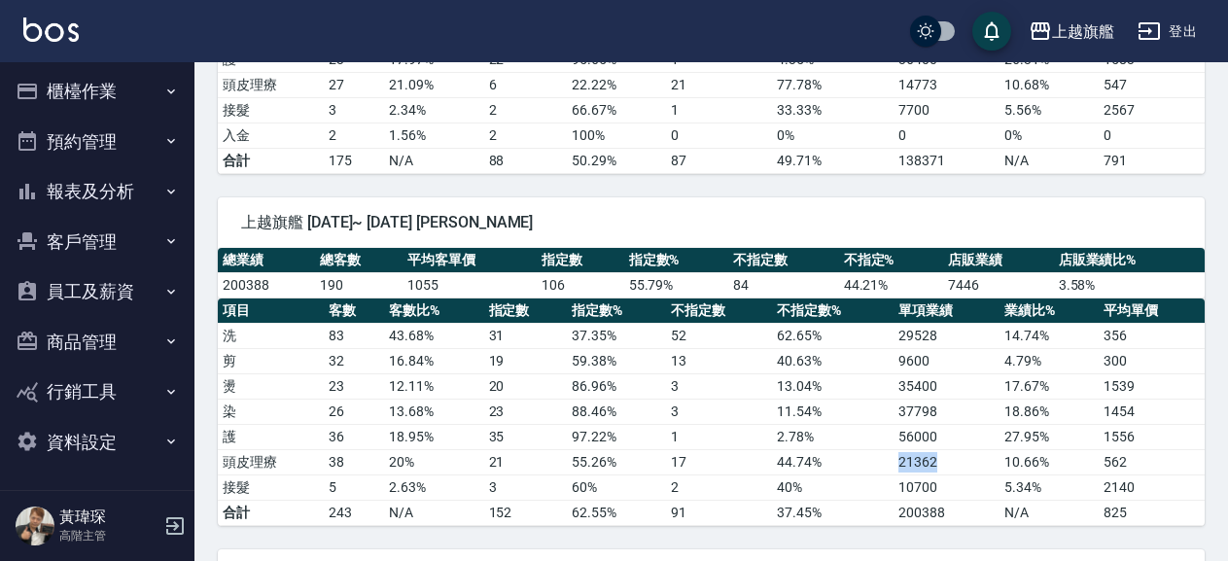
click at [938, 468] on tr "頭皮理療 38 20 % 21 55.26 % 17 44.74 % 21362 10.66 % 562" at bounding box center [711, 461] width 987 height 25
drag, startPoint x: 870, startPoint y: 491, endPoint x: 948, endPoint y: 494, distance: 77.8
click at [948, 494] on tr "接髮 5 2.63 % 3 60 % 2 40 % 10700 5.34 % 2140" at bounding box center [711, 486] width 987 height 25
drag, startPoint x: 288, startPoint y: 280, endPoint x: 224, endPoint y: 277, distance: 64.2
click at [224, 277] on td "200388" at bounding box center [266, 284] width 97 height 25
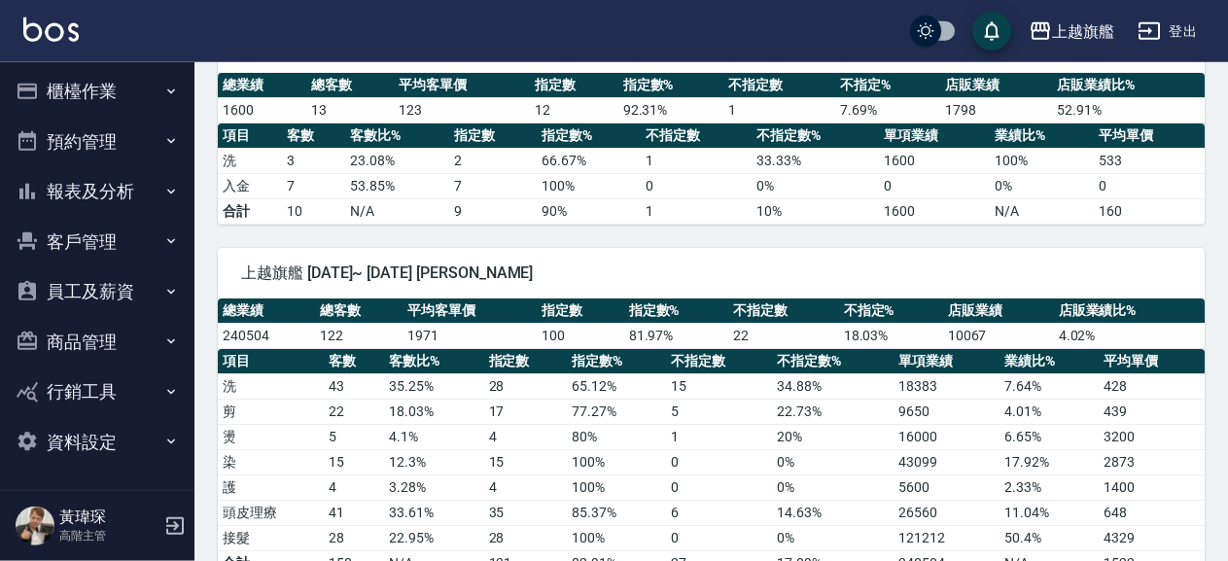
scroll to position [315, 0]
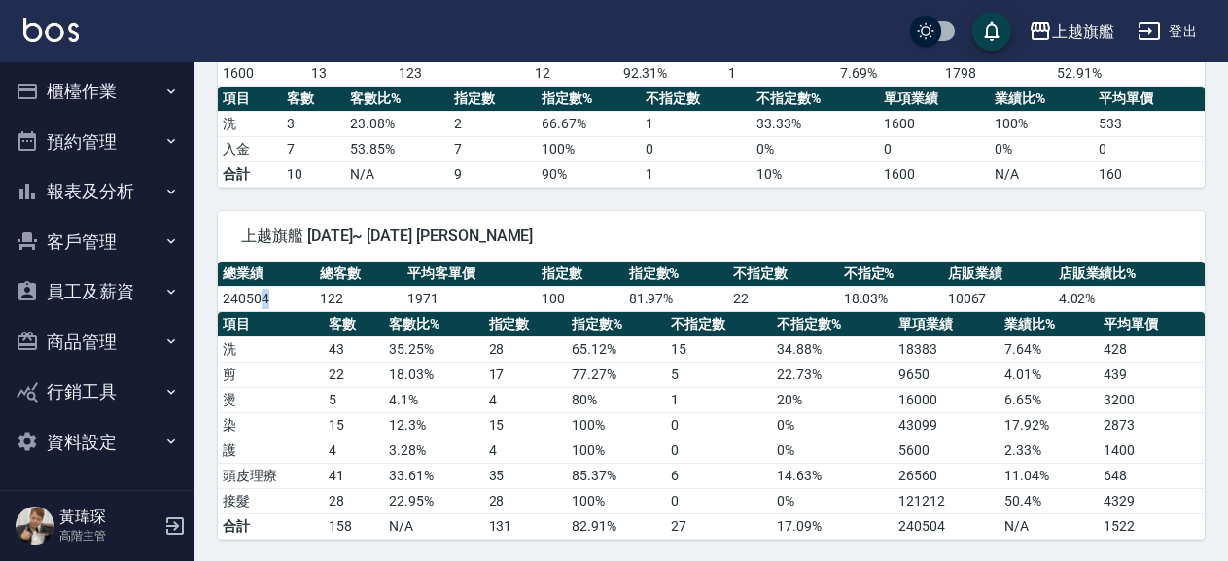
drag, startPoint x: 283, startPoint y: 295, endPoint x: 259, endPoint y: 299, distance: 24.8
click at [259, 299] on td "240504" at bounding box center [266, 298] width 97 height 25
click at [419, 357] on td "35.25 %" at bounding box center [433, 348] width 99 height 25
drag, startPoint x: 954, startPoint y: 400, endPoint x: 882, endPoint y: 405, distance: 72.2
click at [883, 405] on tr "燙 5 4.1 % 4 80 % 1 20 % 16000 6.65 % 3200" at bounding box center [711, 399] width 987 height 25
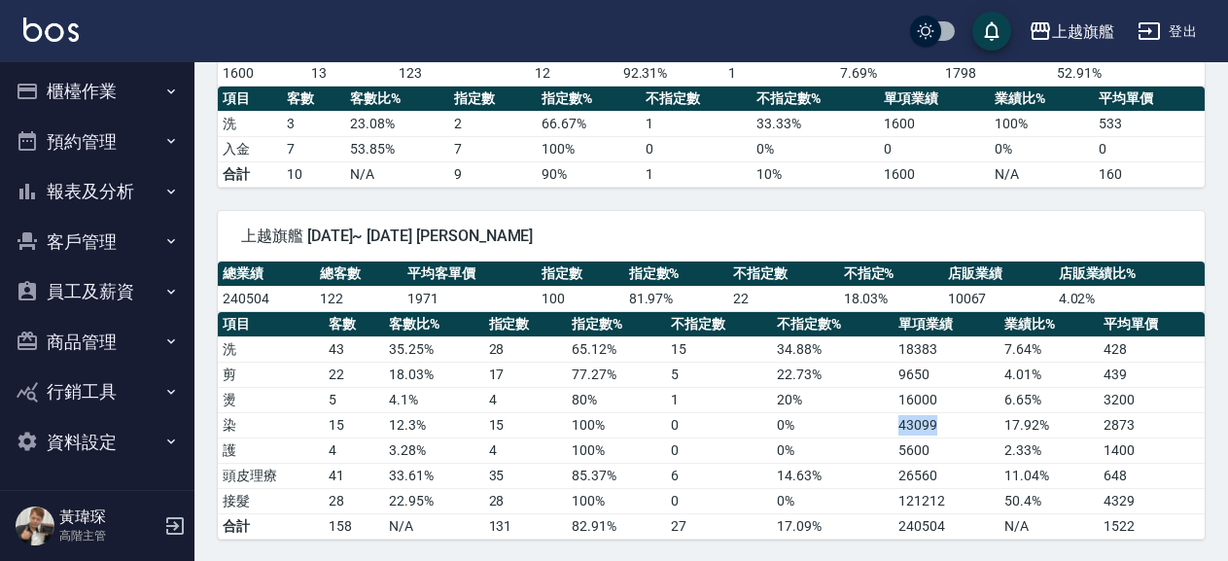
drag, startPoint x: 885, startPoint y: 429, endPoint x: 939, endPoint y: 429, distance: 54.4
click at [939, 429] on tr "染 15 12.3 % 15 100 % 0 0 % 43099 17.92 % 2873" at bounding box center [711, 424] width 987 height 25
drag, startPoint x: 884, startPoint y: 445, endPoint x: 941, endPoint y: 449, distance: 57.5
click at [941, 449] on tr "護 4 3.28 % 4 100 % 0 0 % 5600 2.33 % 1400" at bounding box center [711, 449] width 987 height 25
drag, startPoint x: 878, startPoint y: 470, endPoint x: 947, endPoint y: 469, distance: 69.0
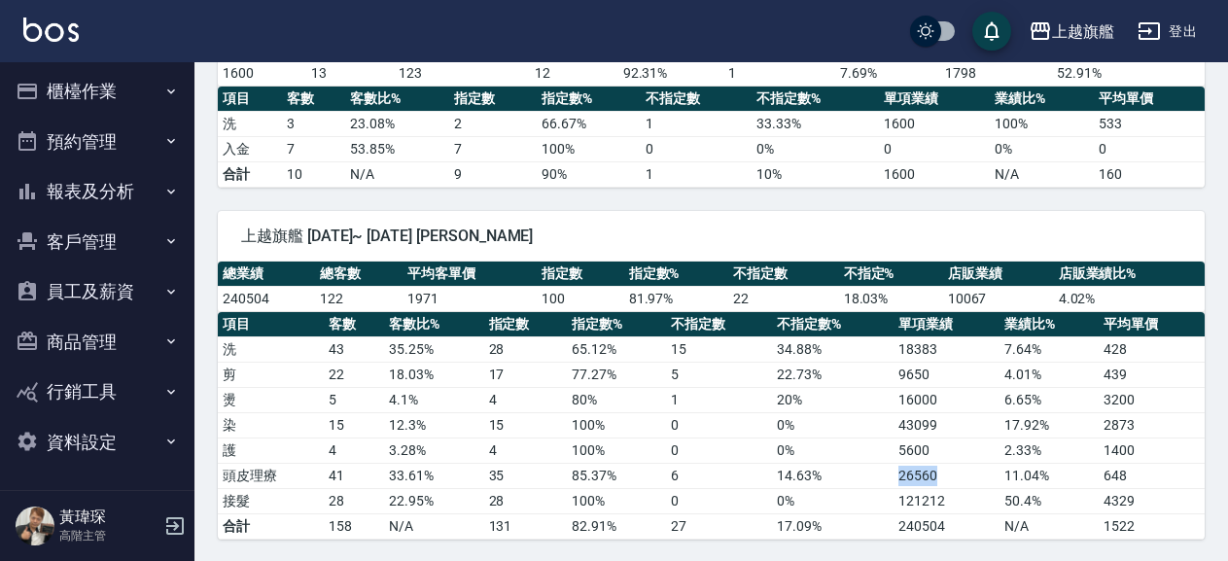
click at [948, 469] on tr "頭皮理療 41 33.61 % 35 85.37 % 6 14.63 % 26560 11.04 % 648" at bounding box center [711, 475] width 987 height 25
drag, startPoint x: 836, startPoint y: 501, endPoint x: 951, endPoint y: 504, distance: 114.7
click at [951, 504] on tr "接髮 28 22.95 % 28 100 % 0 0 % 121212 50.4 % 4329" at bounding box center [711, 500] width 987 height 25
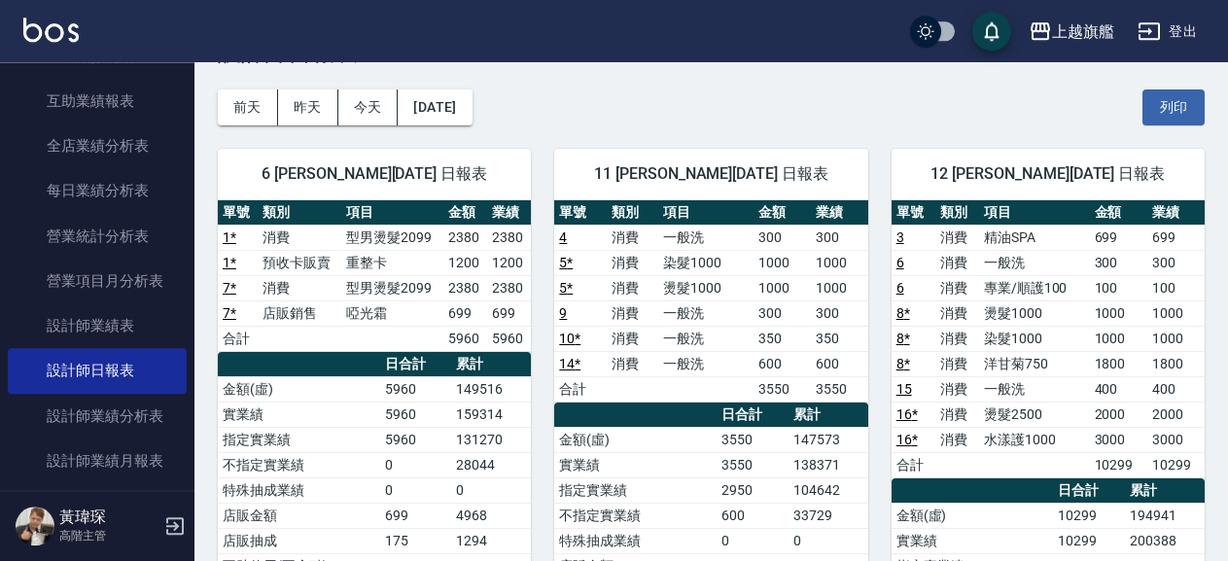
scroll to position [210, 0]
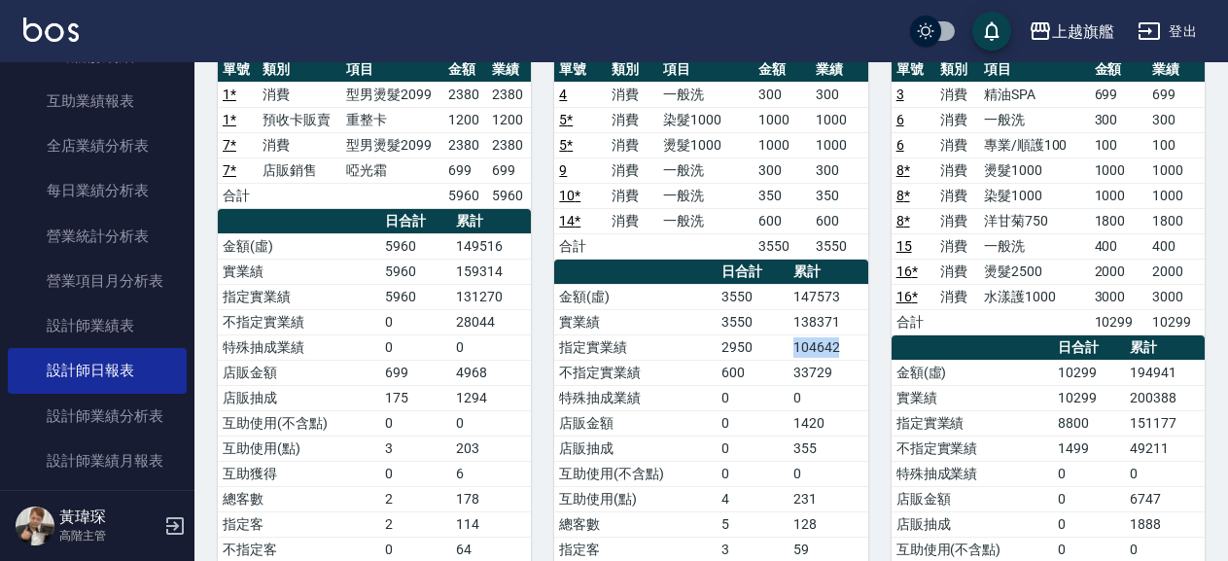
drag, startPoint x: 784, startPoint y: 344, endPoint x: 842, endPoint y: 354, distance: 58.2
click at [842, 354] on tr "指定實業績 2950 104642" at bounding box center [710, 346] width 313 height 25
copy tr "104642"
drag, startPoint x: 768, startPoint y: 371, endPoint x: 831, endPoint y: 378, distance: 63.5
click at [831, 378] on tr "不指定實業績 600 33729" at bounding box center [710, 372] width 313 height 25
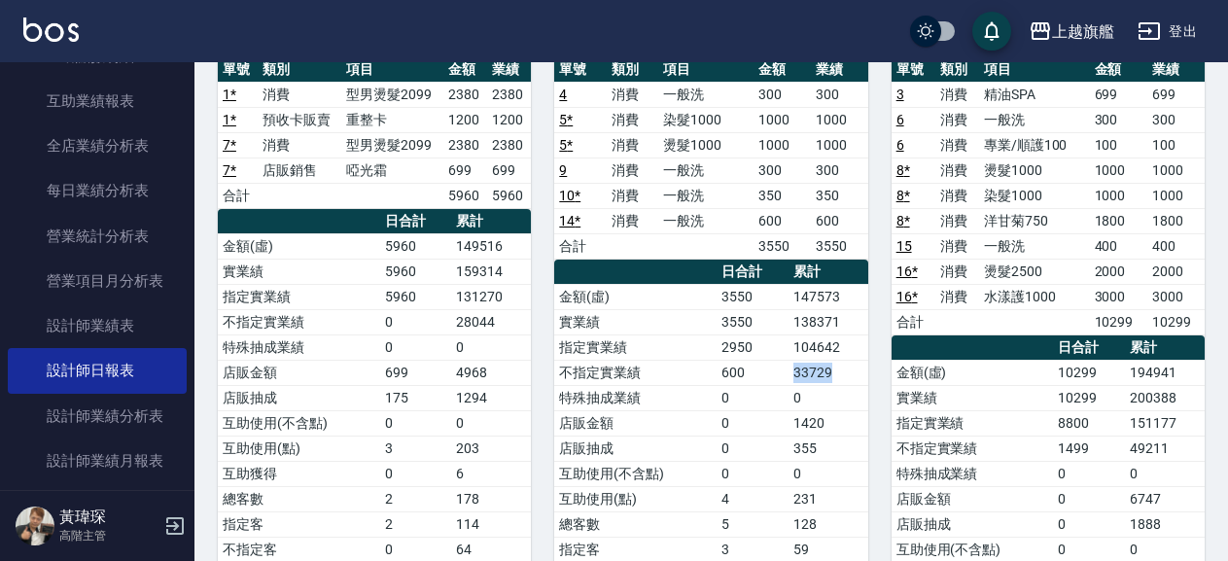
copy tr "33729"
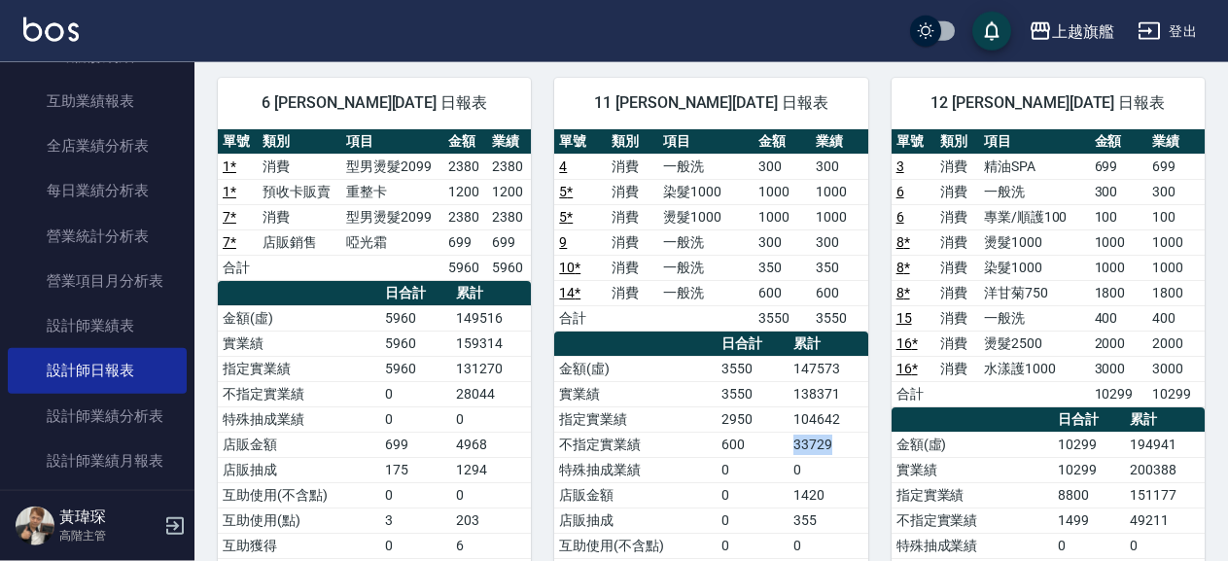
scroll to position [315, 0]
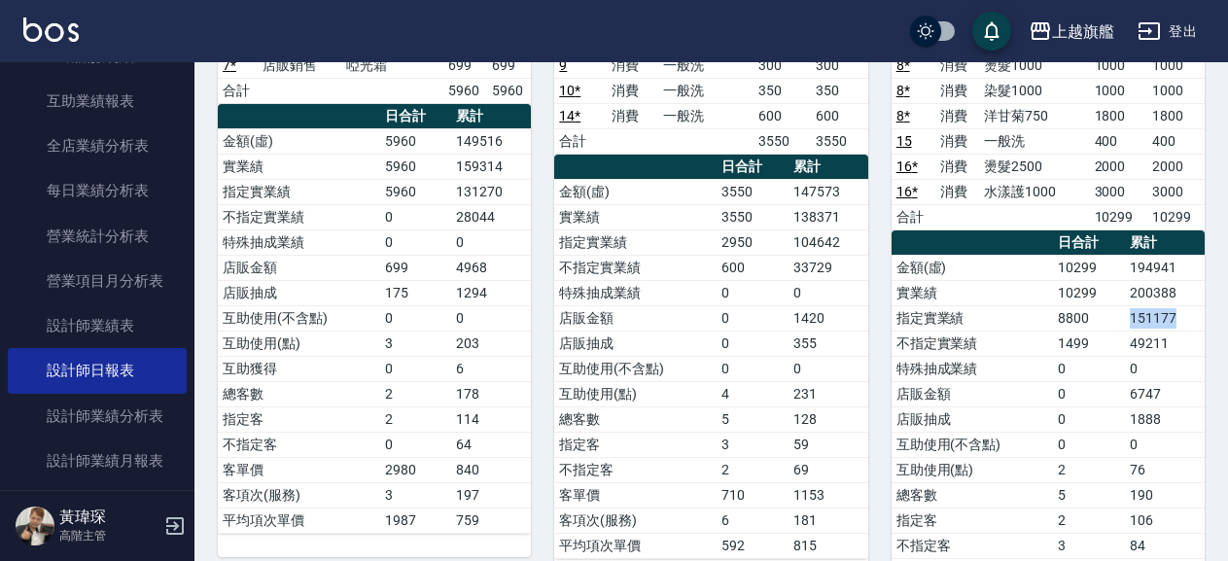
drag, startPoint x: 1133, startPoint y: 319, endPoint x: 1182, endPoint y: 323, distance: 48.8
click at [1182, 323] on tr "指定實業績 8800 151177" at bounding box center [1047, 317] width 313 height 25
copy tr "151177"
drag, startPoint x: 1117, startPoint y: 340, endPoint x: 1185, endPoint y: 348, distance: 68.5
click at [1185, 348] on tr "不指定實業績 1499 49211" at bounding box center [1047, 342] width 313 height 25
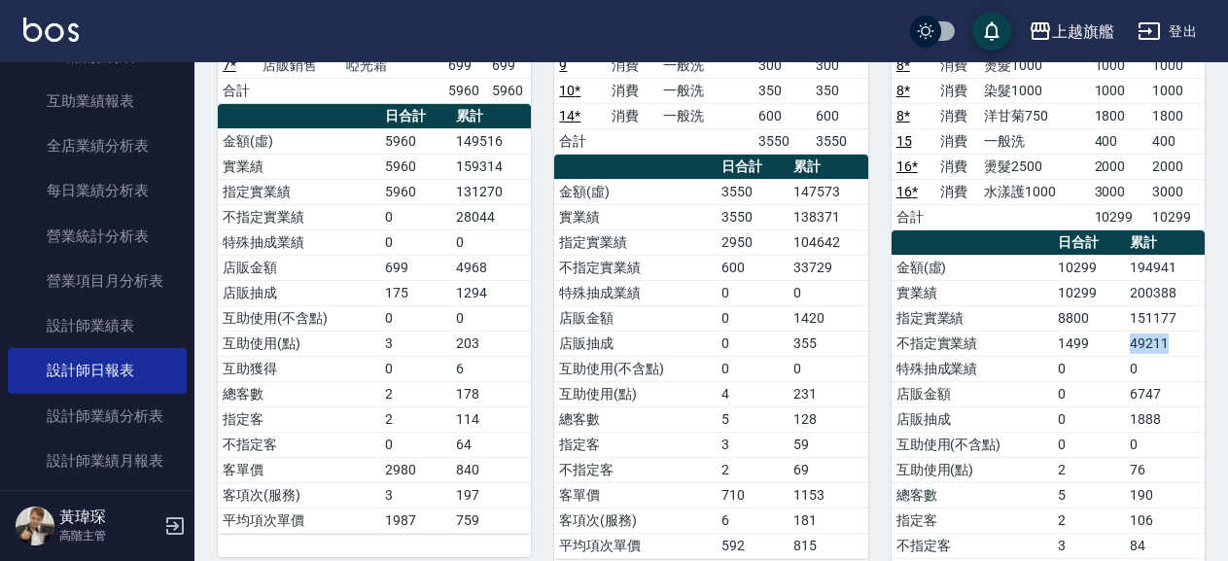
copy tr "49211"
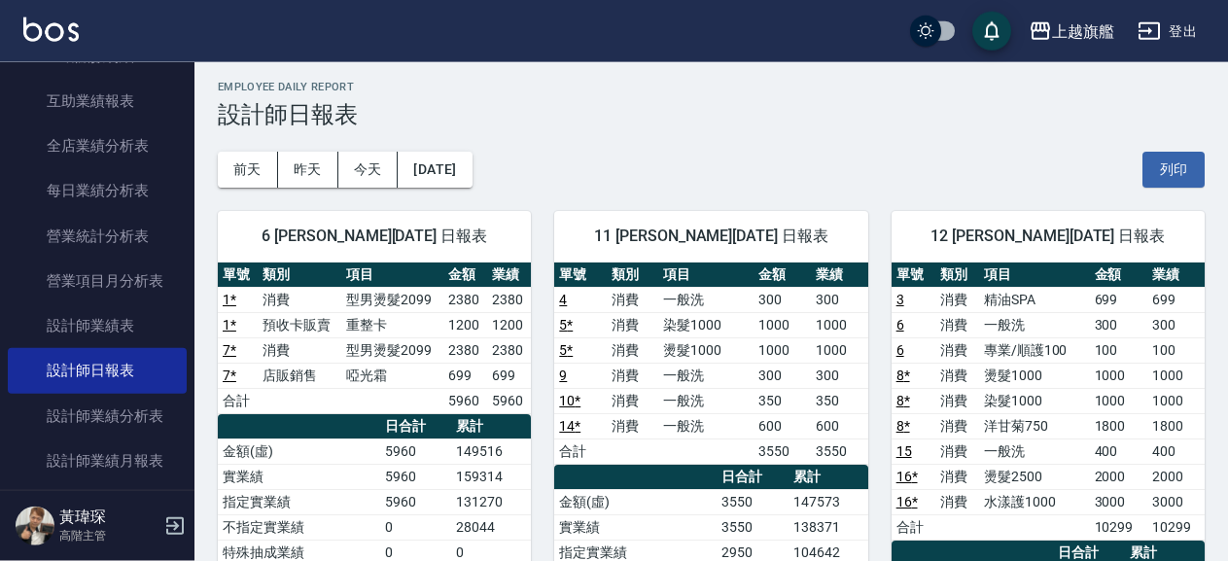
scroll to position [0, 0]
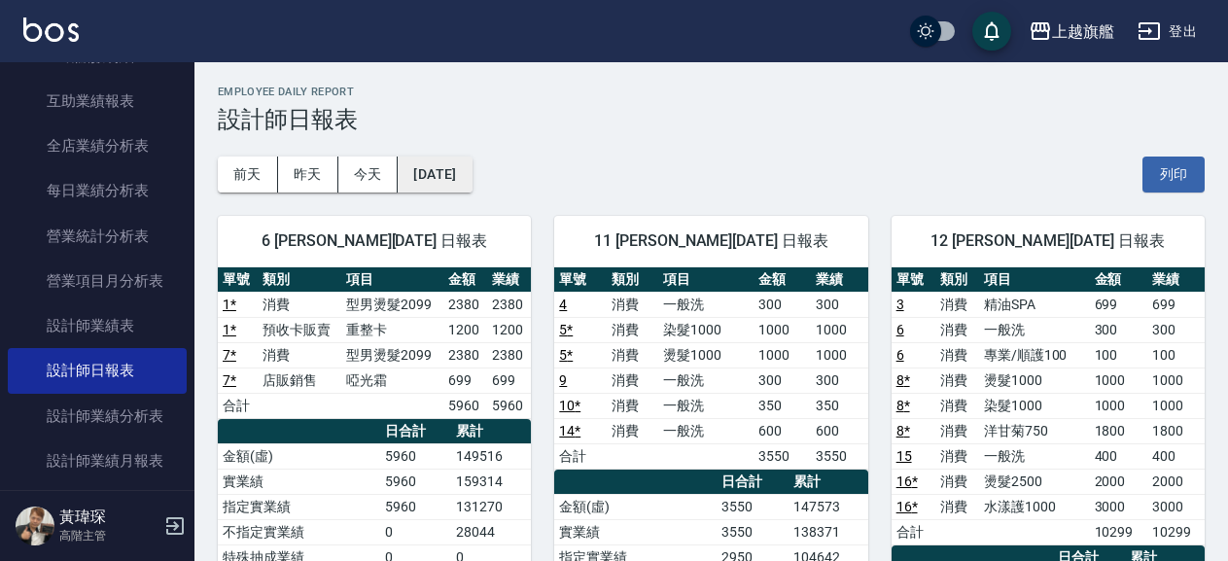
click at [465, 175] on button "[DATE]" at bounding box center [435, 174] width 74 height 36
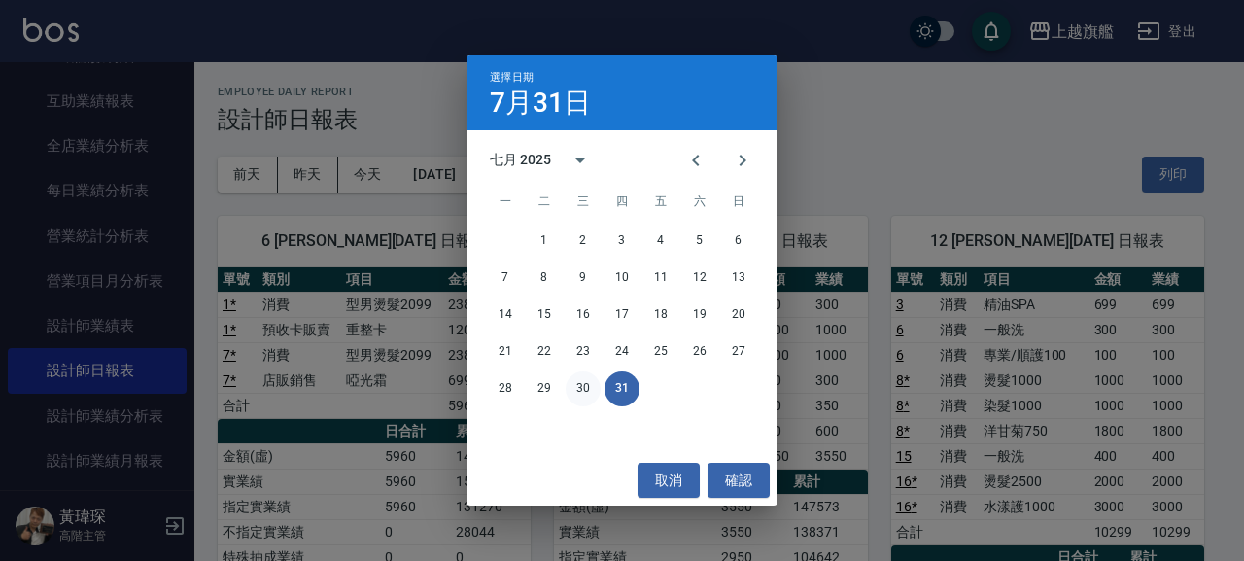
click at [593, 381] on button "30" at bounding box center [583, 388] width 35 height 35
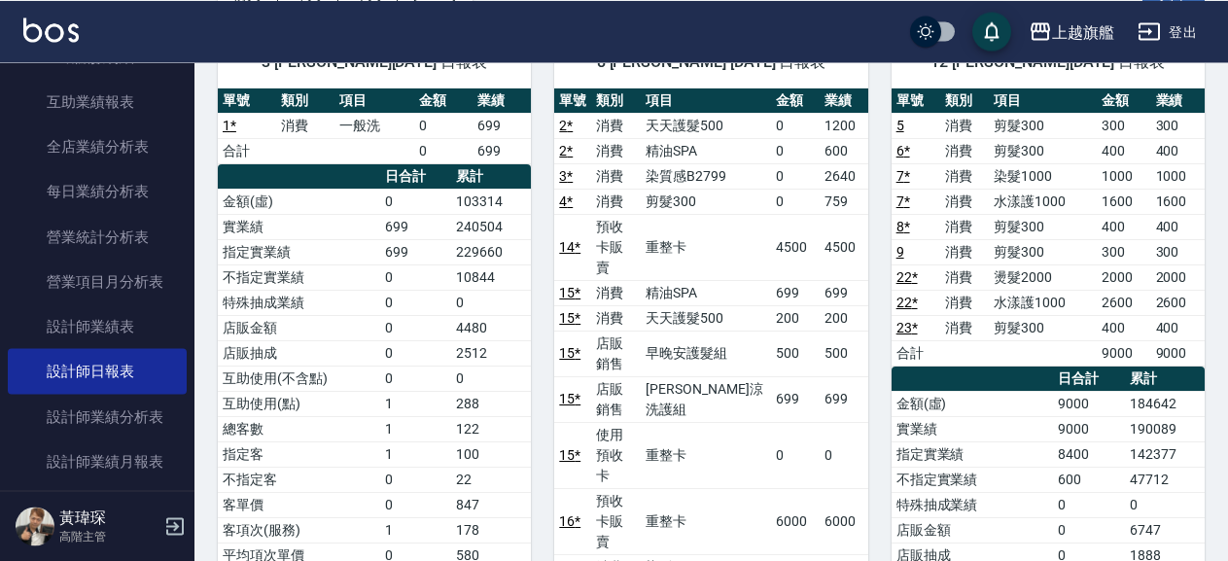
scroll to position [210, 0]
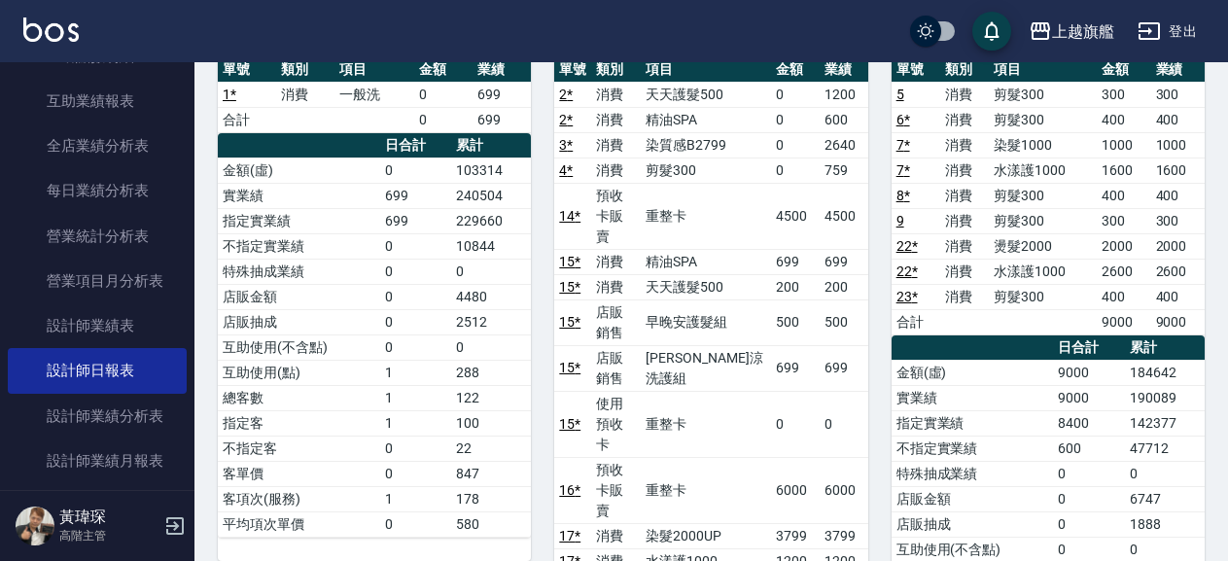
click at [449, 212] on td "699" at bounding box center [416, 220] width 72 height 25
drag, startPoint x: 448, startPoint y: 219, endPoint x: 503, endPoint y: 222, distance: 54.5
click at [503, 222] on tr "指定實業績 699 229660" at bounding box center [374, 220] width 313 height 25
copy tr "229660"
drag, startPoint x: 446, startPoint y: 249, endPoint x: 492, endPoint y: 248, distance: 45.7
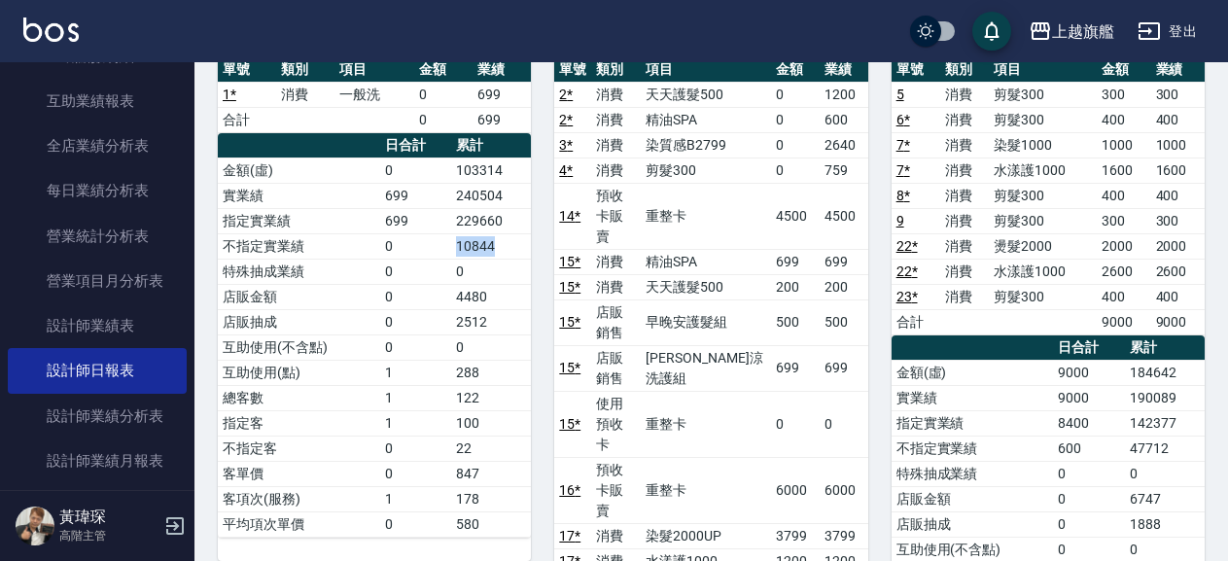
click at [492, 248] on tr "不指定實業績 0 10844" at bounding box center [374, 245] width 313 height 25
copy tr "10844"
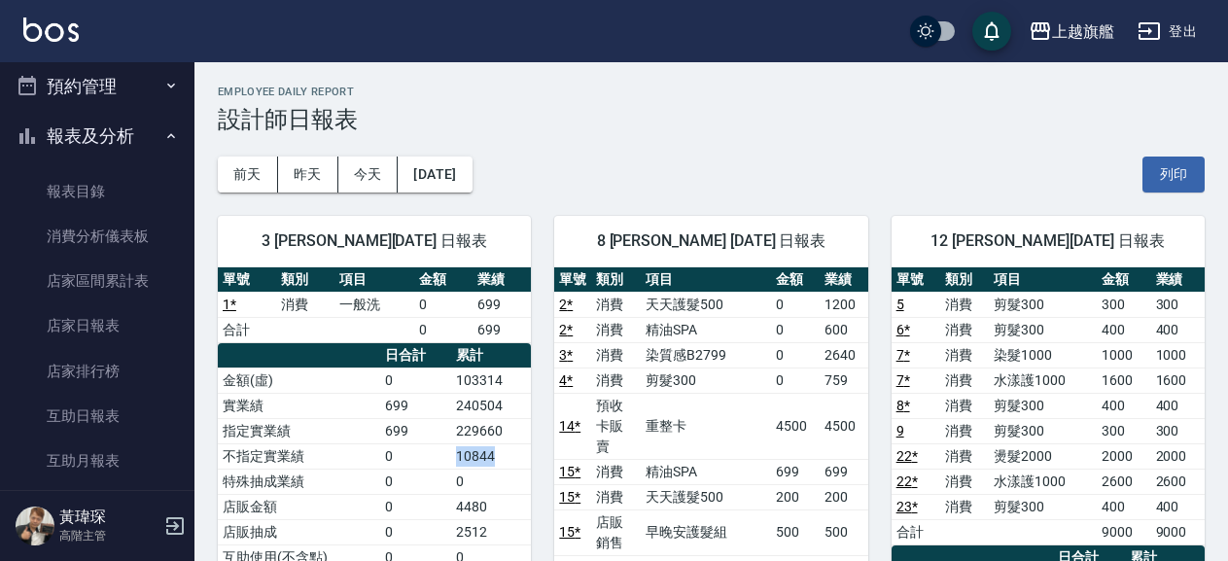
scroll to position [0, 0]
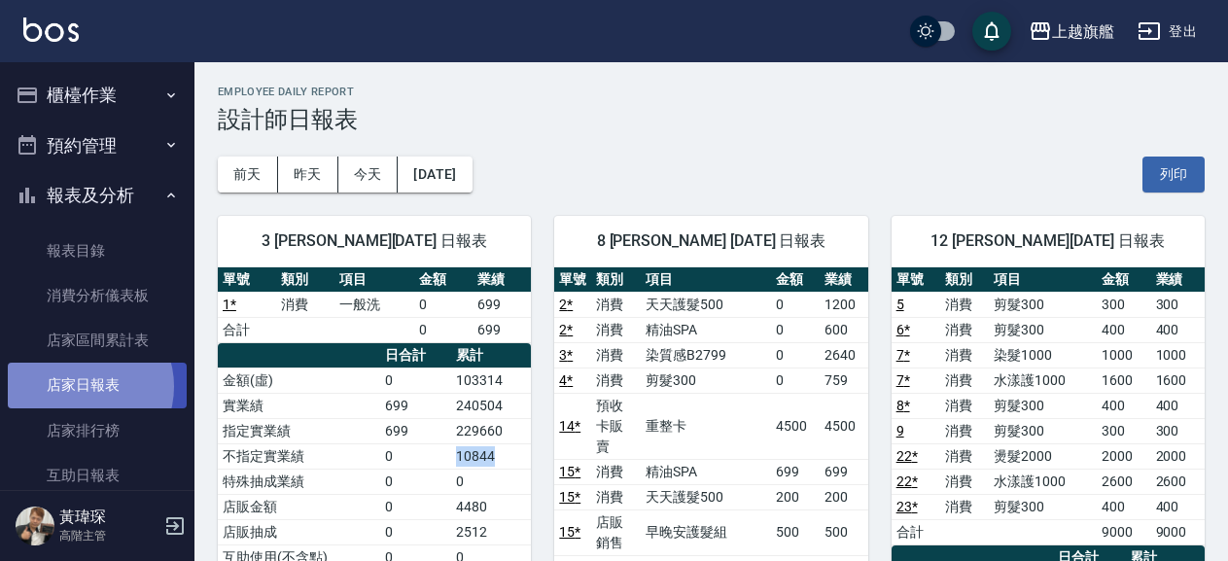
click at [84, 386] on link "店家日報表" at bounding box center [97, 385] width 179 height 45
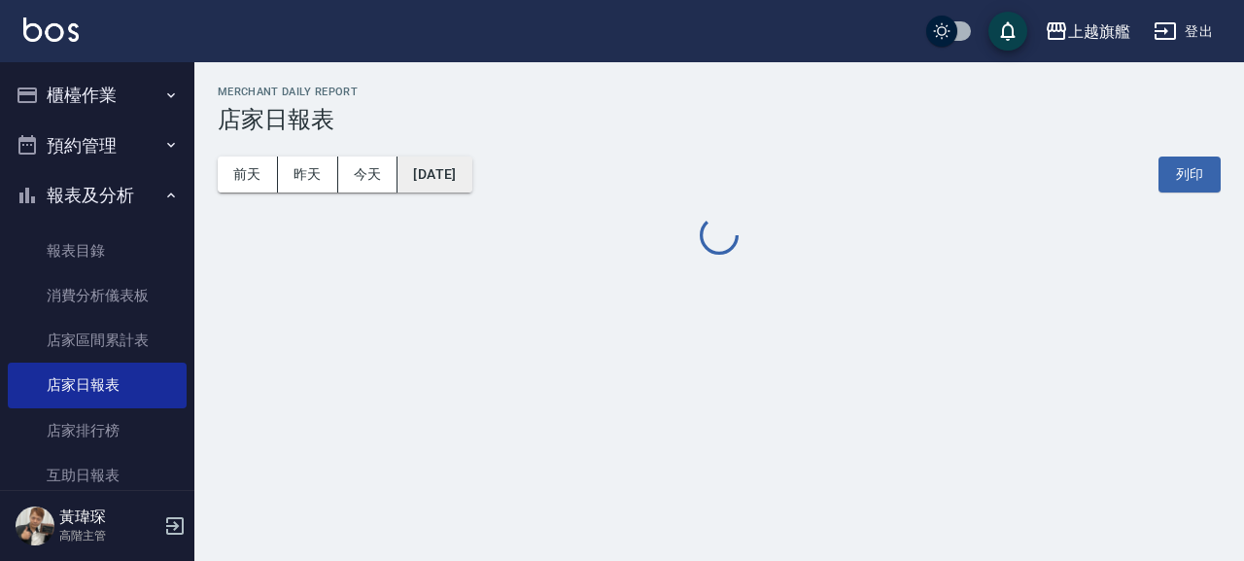
click at [449, 167] on button "[DATE]" at bounding box center [435, 174] width 74 height 36
click at [456, 180] on button "[DATE]" at bounding box center [435, 174] width 74 height 36
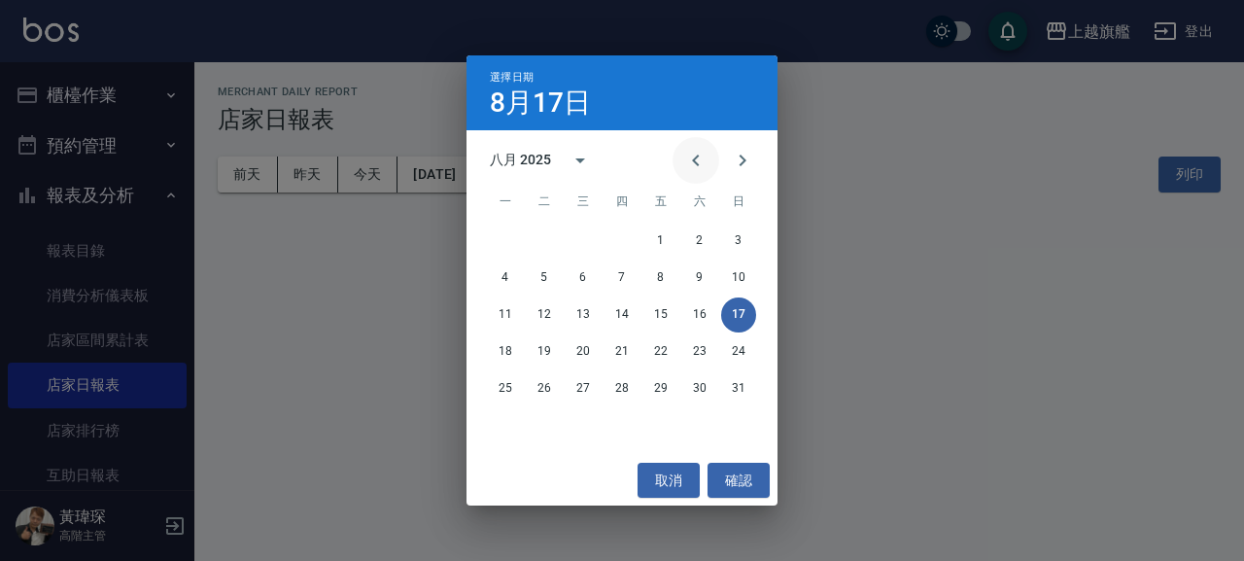
click at [695, 157] on icon "Previous month" at bounding box center [695, 161] width 7 height 12
click at [620, 380] on button "31" at bounding box center [622, 388] width 35 height 35
